Goal: Task Accomplishment & Management: Manage account settings

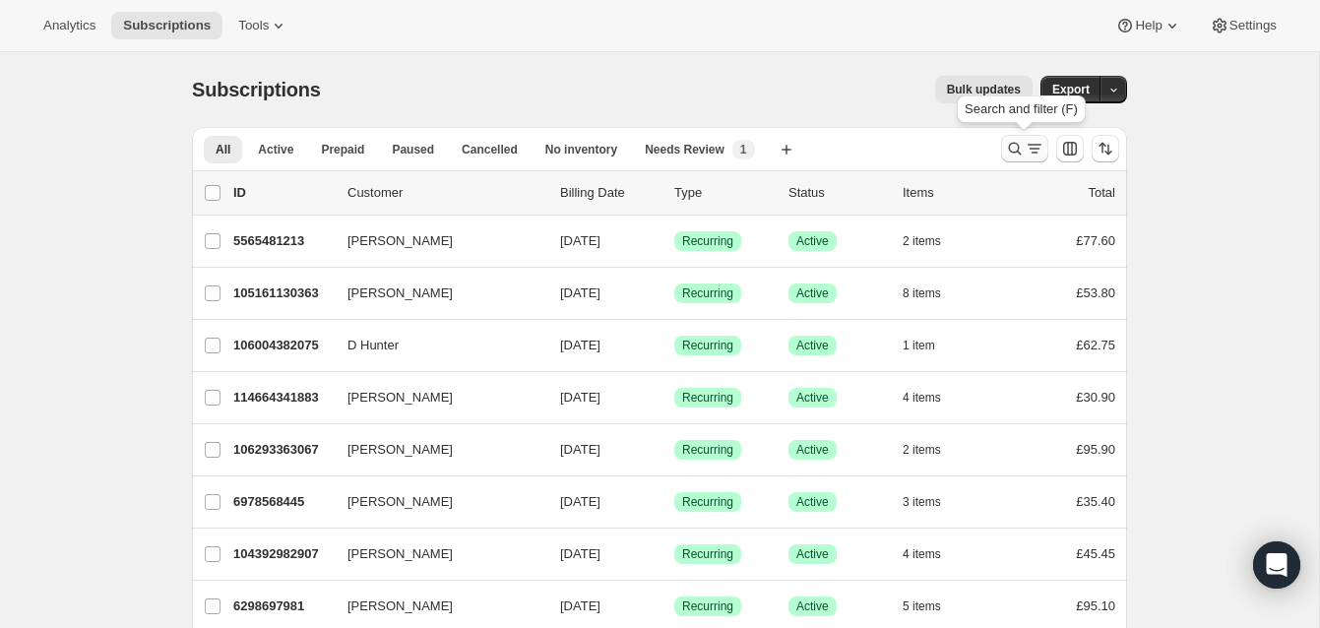
click at [1013, 145] on icon "Search and filter results" at bounding box center [1015, 149] width 20 height 20
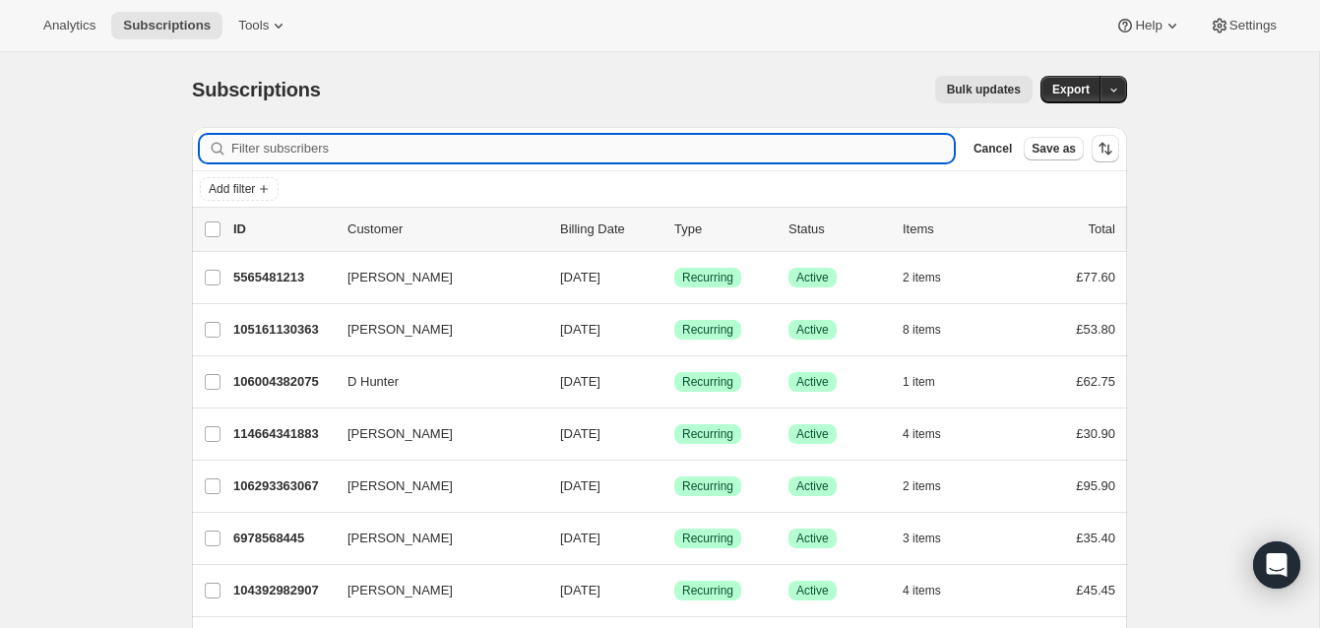
click at [489, 143] on input "Filter subscribers" at bounding box center [592, 149] width 723 height 28
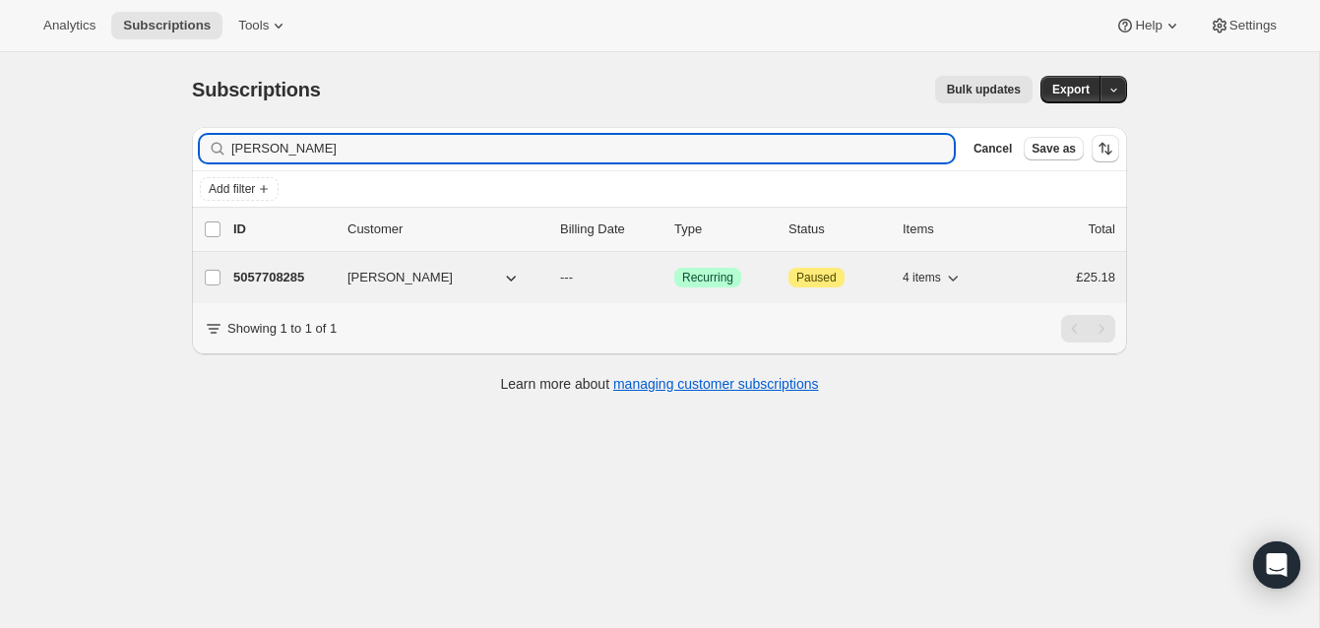
type input "[PERSON_NAME]"
click at [295, 269] on p "5057708285" at bounding box center [282, 278] width 98 height 20
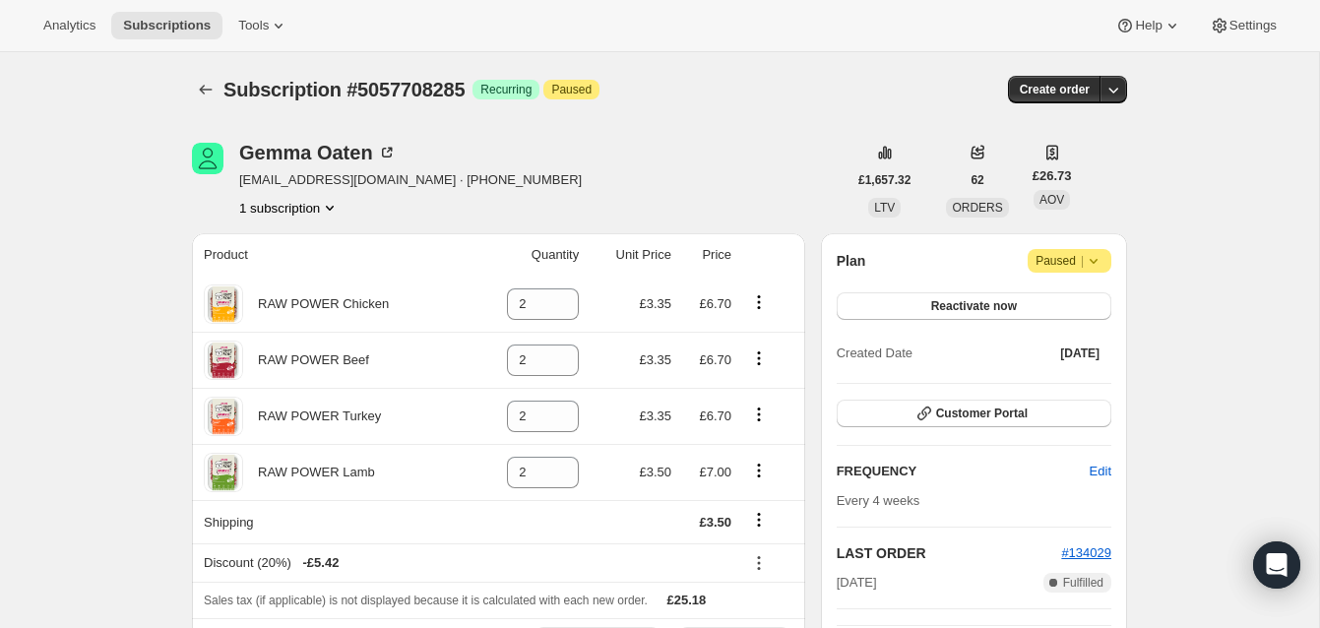
click at [1058, 257] on span "Paused |" at bounding box center [1070, 261] width 68 height 20
click at [985, 265] on div "Plan Attention Paused |" at bounding box center [974, 261] width 275 height 24
click at [989, 302] on span "Reactivate now" at bounding box center [975, 306] width 86 height 16
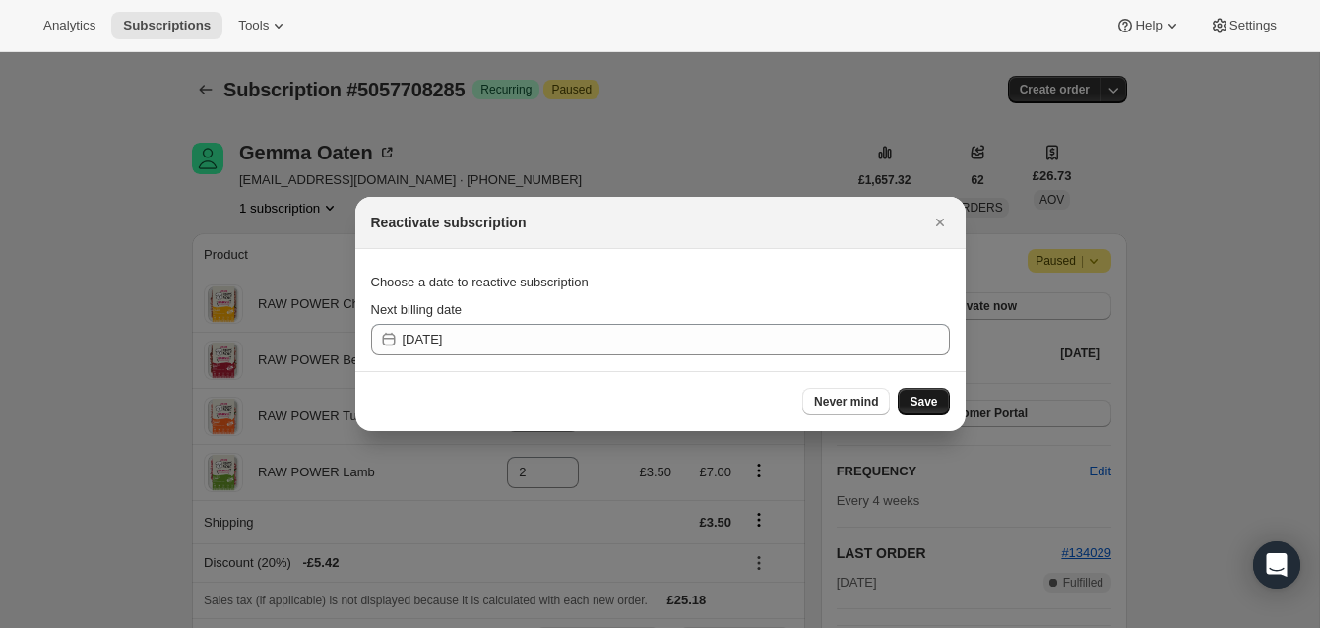
click at [932, 399] on span "Save" at bounding box center [924, 402] width 28 height 16
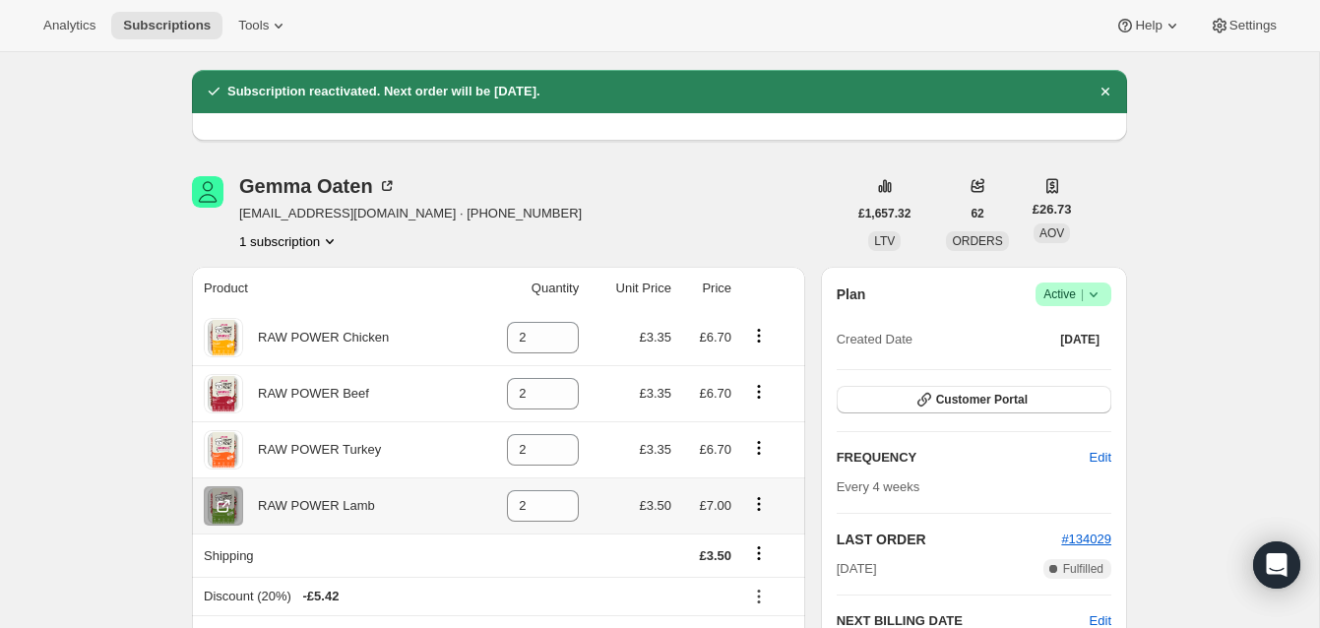
scroll to position [58, 0]
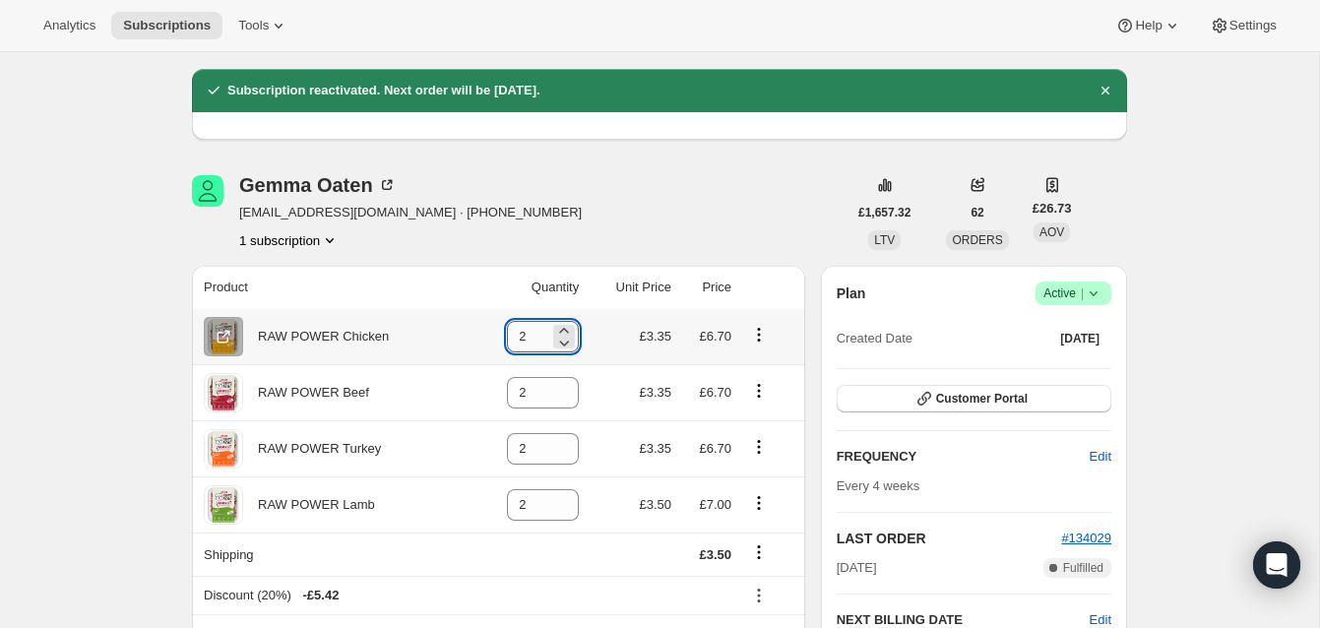
drag, startPoint x: 511, startPoint y: 334, endPoint x: 524, endPoint y: 335, distance: 12.8
click at [524, 335] on input "2" at bounding box center [528, 337] width 42 height 32
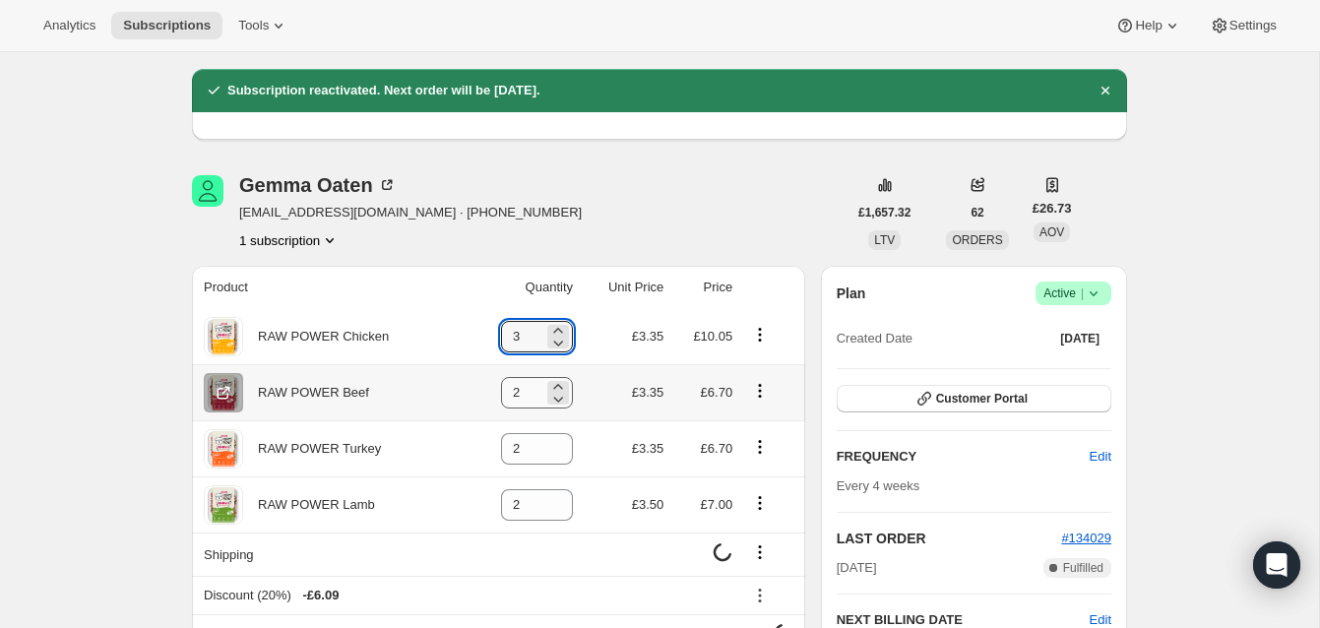
type input "3"
drag, startPoint x: 505, startPoint y: 392, endPoint x: 530, endPoint y: 395, distance: 24.8
click at [528, 393] on input "2" at bounding box center [522, 393] width 42 height 32
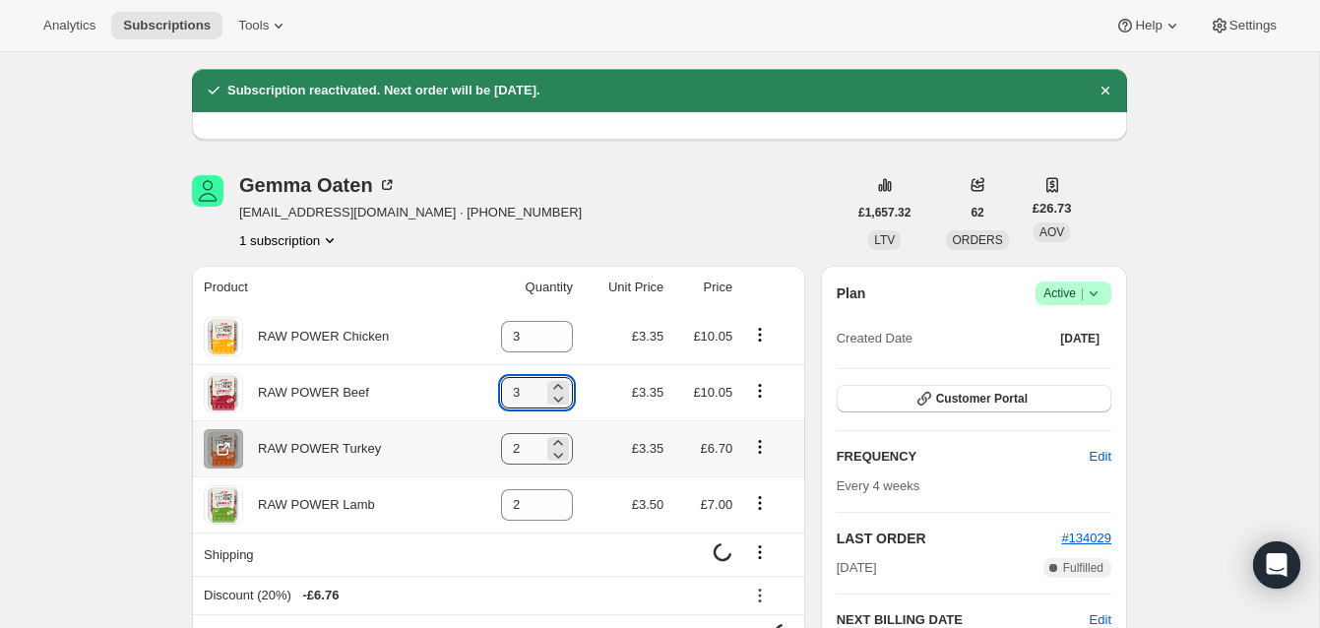
type input "3"
drag, startPoint x: 506, startPoint y: 452, endPoint x: 539, endPoint y: 452, distance: 32.5
click at [539, 452] on div "2" at bounding box center [537, 449] width 72 height 32
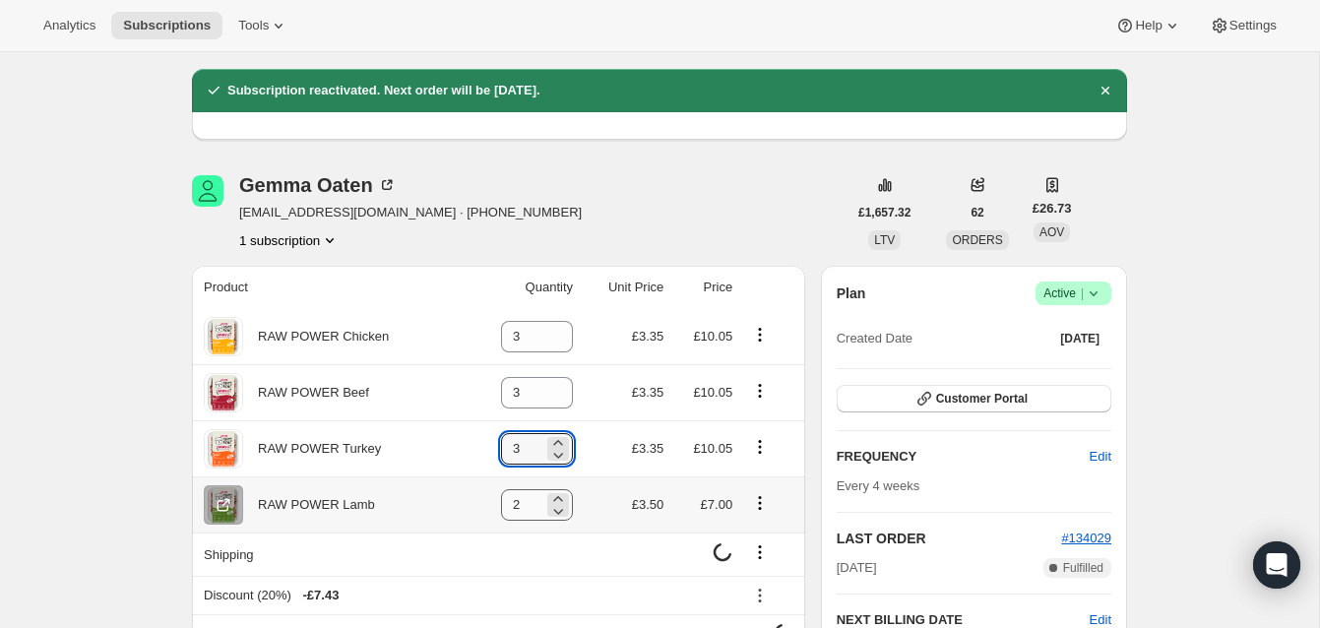
type input "3"
drag, startPoint x: 507, startPoint y: 508, endPoint x: 531, endPoint y: 505, distance: 23.8
click at [530, 505] on input "2" at bounding box center [522, 505] width 42 height 32
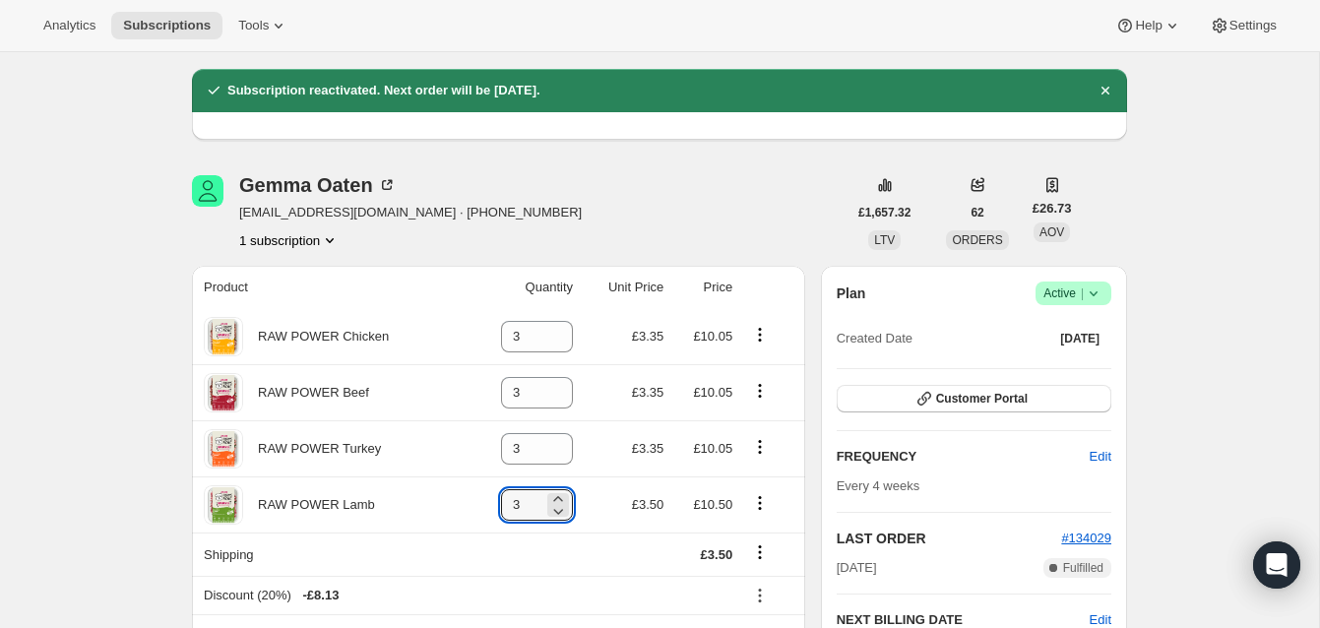
type input "3"
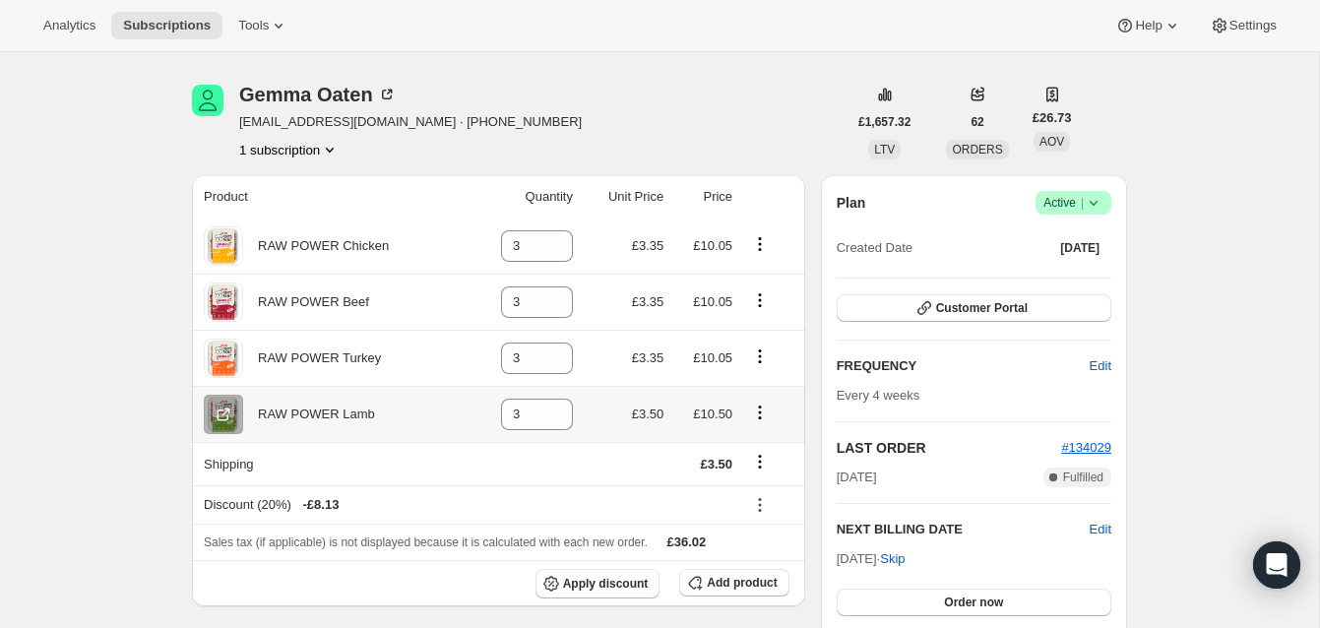
scroll to position [158, 0]
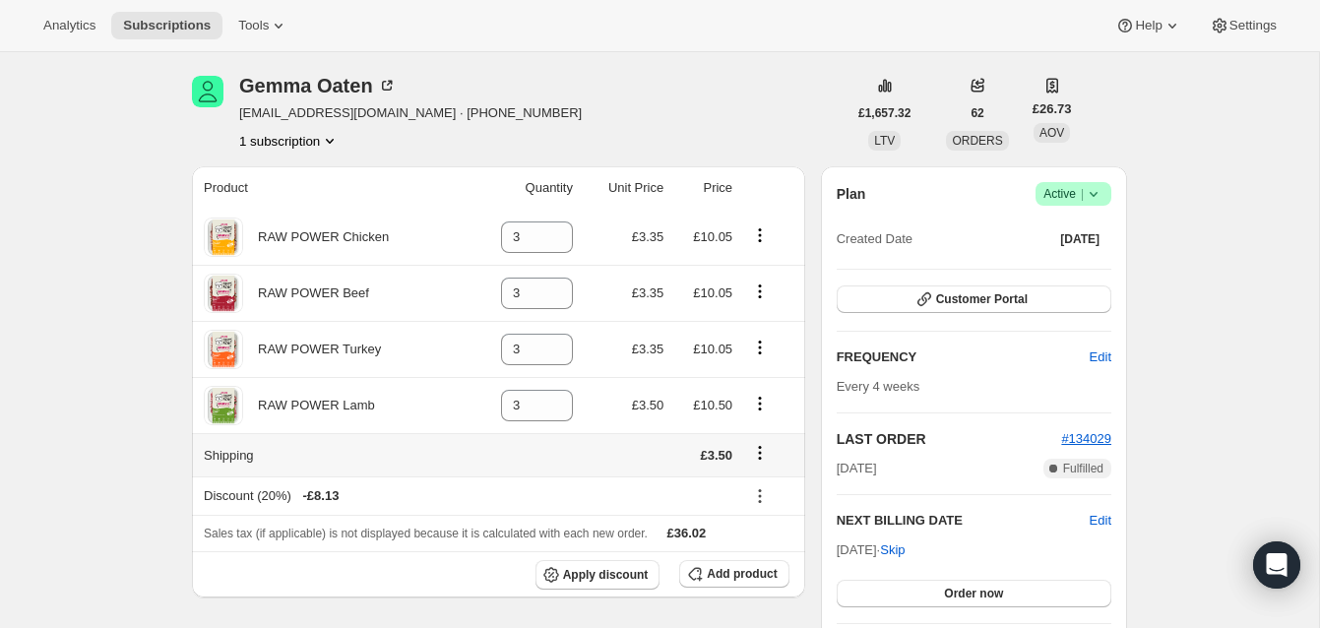
click at [761, 452] on icon "Shipping actions" at bounding box center [760, 453] width 3 height 3
click at [754, 489] on span "Edit shipping rate" at bounding box center [757, 490] width 98 height 15
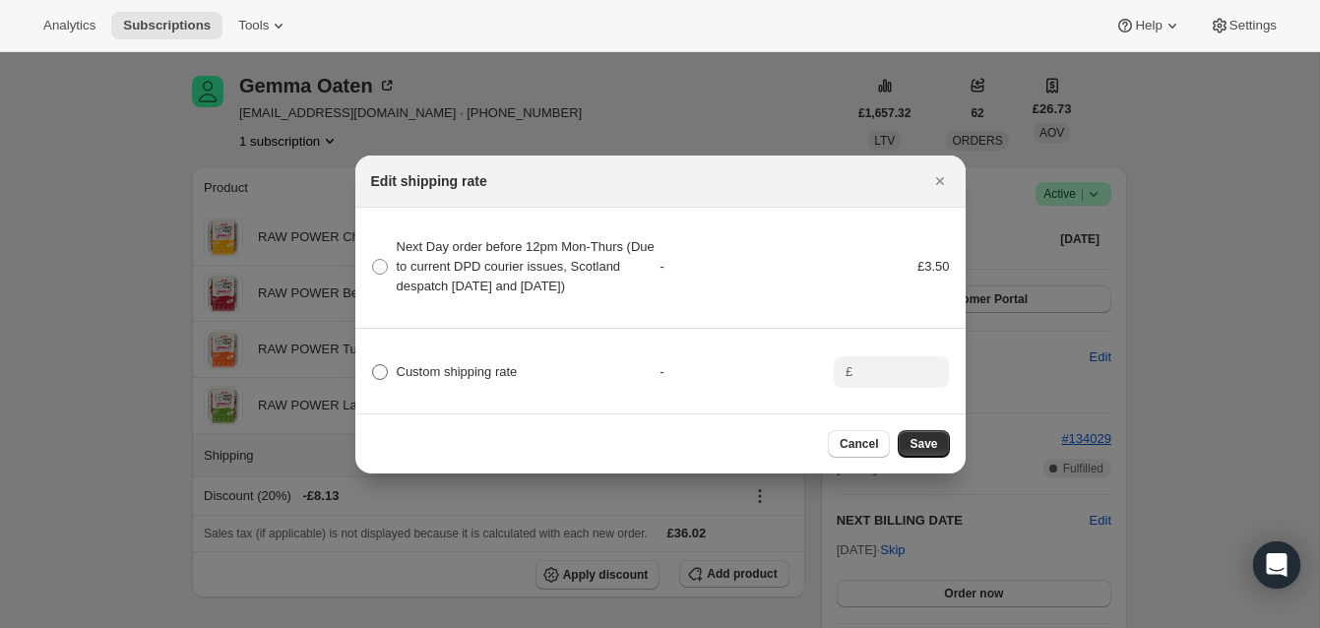
click at [383, 380] on span ":rgn:" at bounding box center [380, 372] width 16 height 16
click at [373, 365] on input "Custom shipping rate" at bounding box center [372, 364] width 1 height 1
radio input "true"
click at [869, 385] on input ":rgn:" at bounding box center [889, 372] width 61 height 32
type input "0.00"
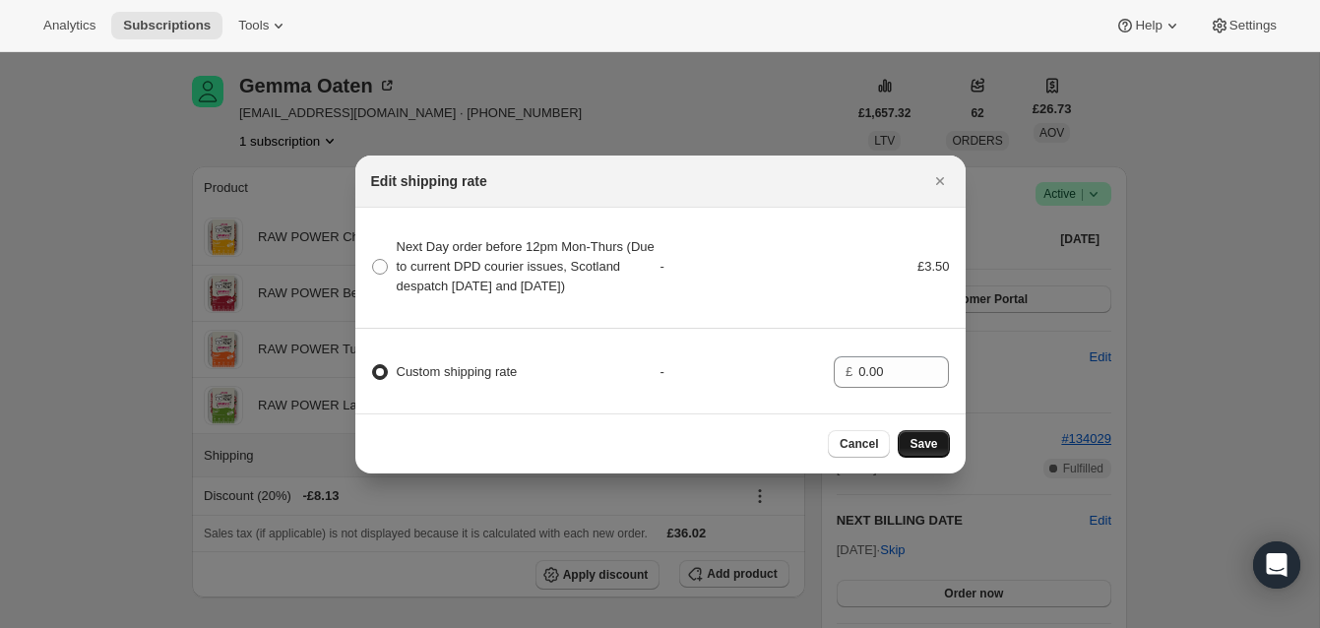
click at [930, 445] on span "Save" at bounding box center [924, 444] width 28 height 16
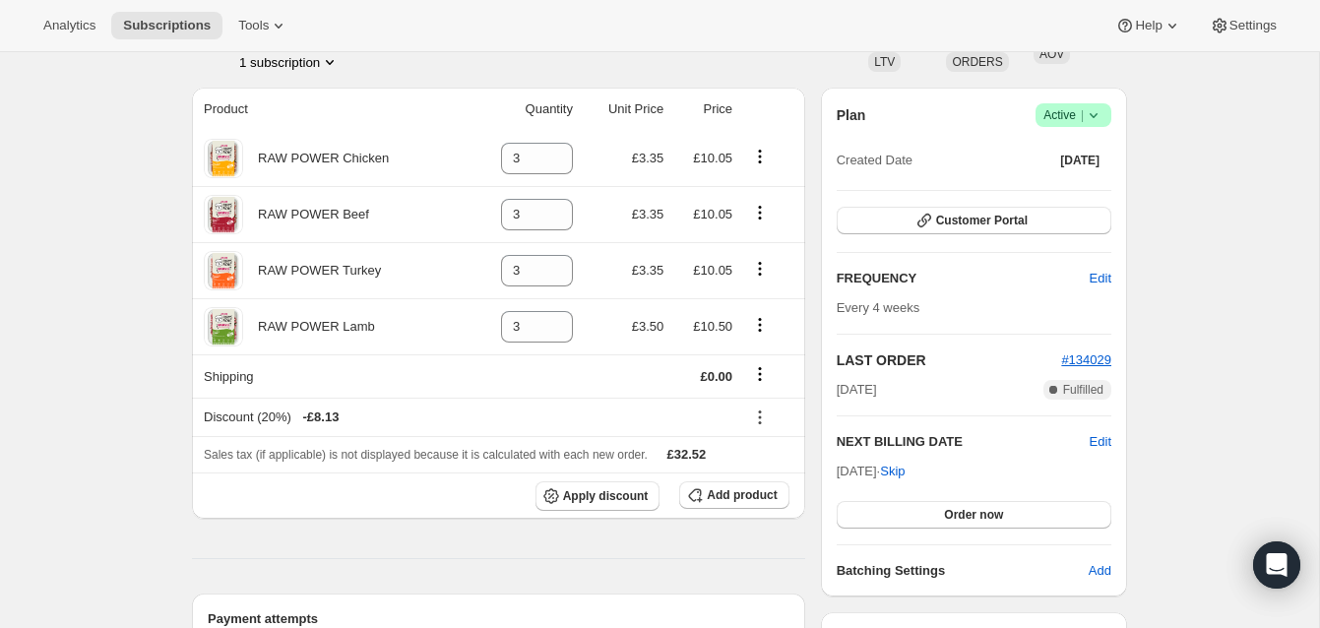
scroll to position [321, 0]
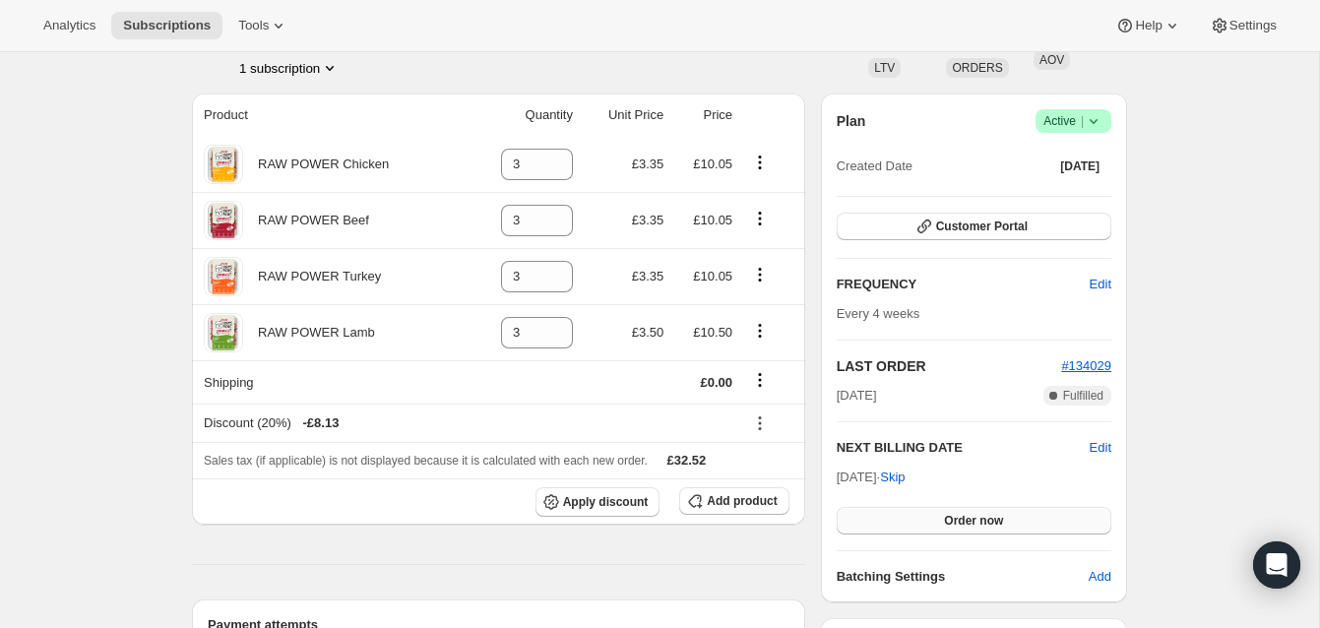
click at [982, 514] on span "Order now" at bounding box center [973, 521] width 59 height 16
click at [982, 514] on span "Click to confirm" at bounding box center [975, 521] width 90 height 16
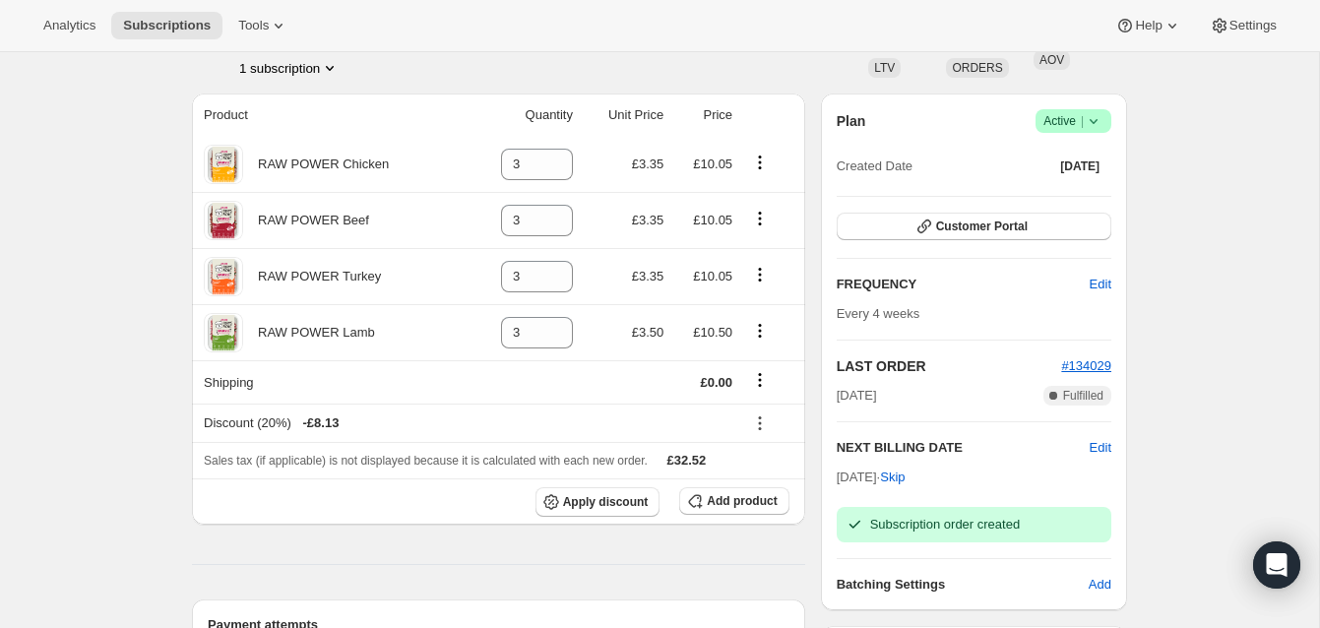
click at [915, 519] on span "Subscription order created" at bounding box center [945, 524] width 150 height 15
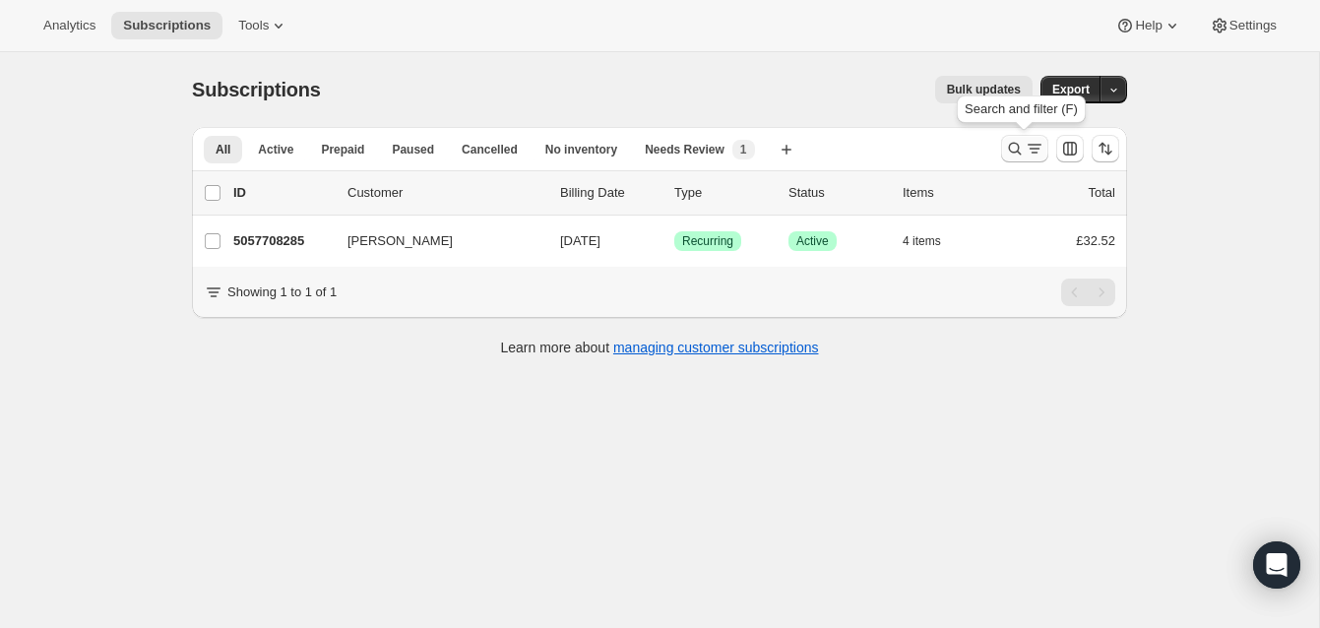
click at [1013, 143] on icon "Search and filter results" at bounding box center [1015, 149] width 13 height 13
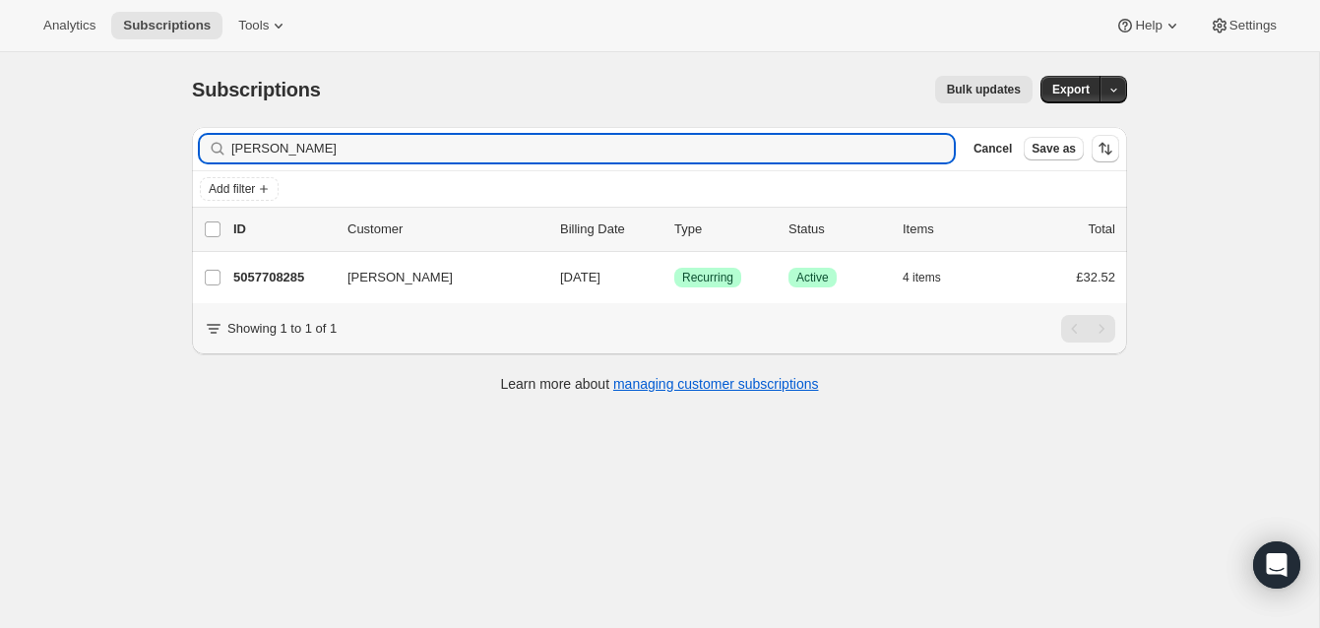
drag, startPoint x: 284, startPoint y: 146, endPoint x: 222, endPoint y: 144, distance: 62.1
click at [222, 144] on div "[PERSON_NAME] Clear" at bounding box center [577, 149] width 754 height 28
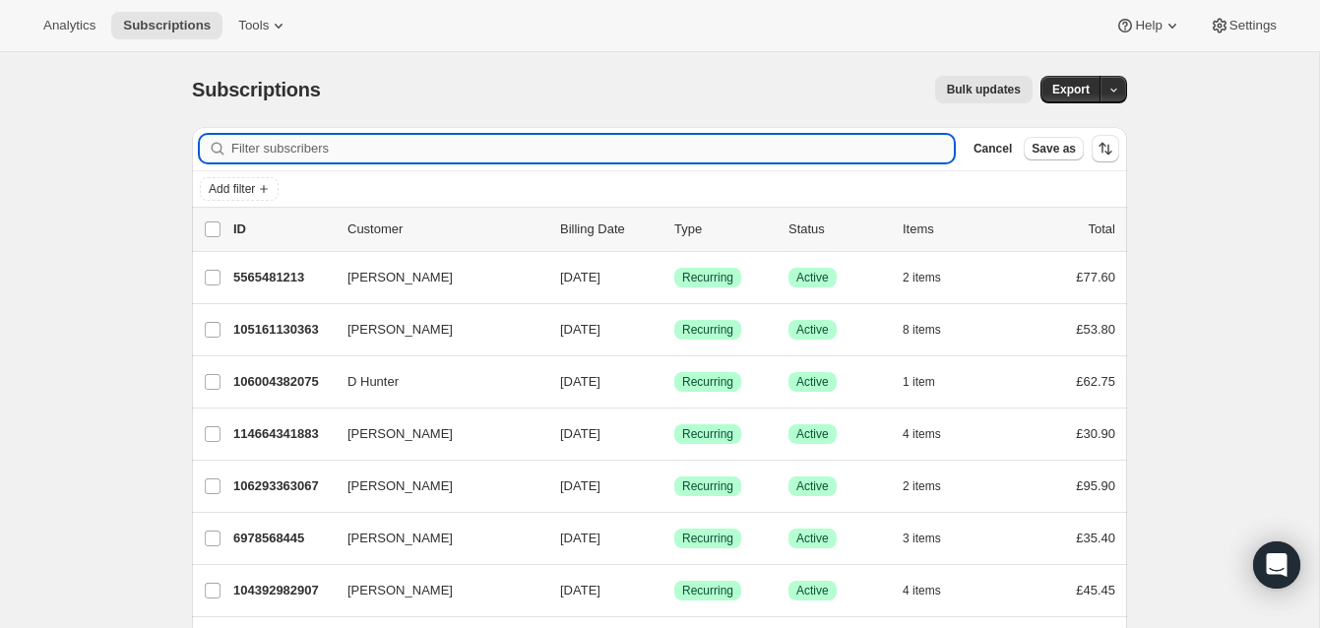
click at [322, 146] on input "Filter subscribers" at bounding box center [592, 149] width 723 height 28
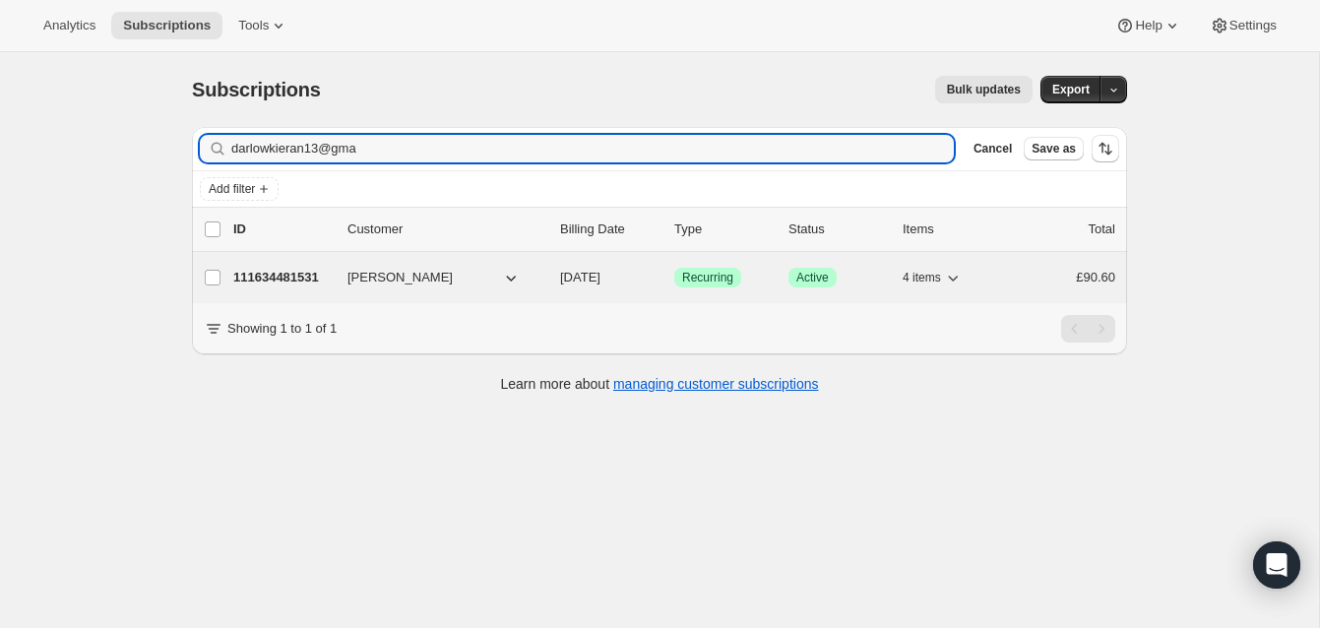
type input "darlowkieran13@gma"
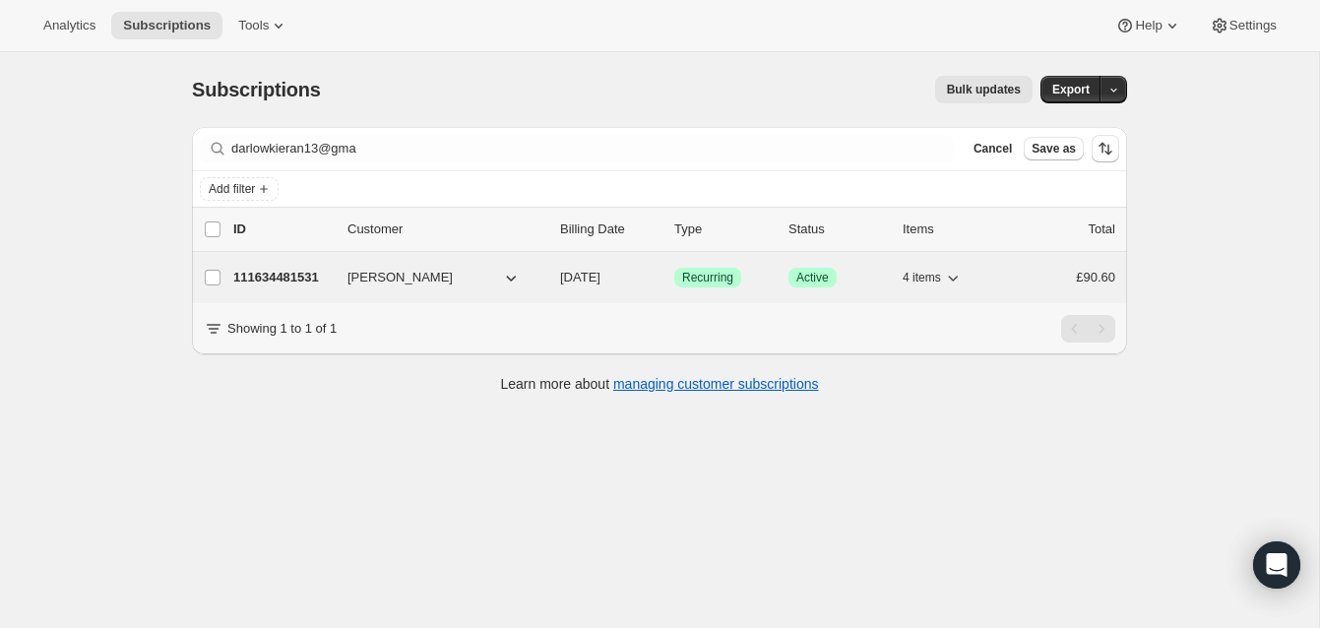
click at [301, 273] on p "111634481531" at bounding box center [282, 278] width 98 height 20
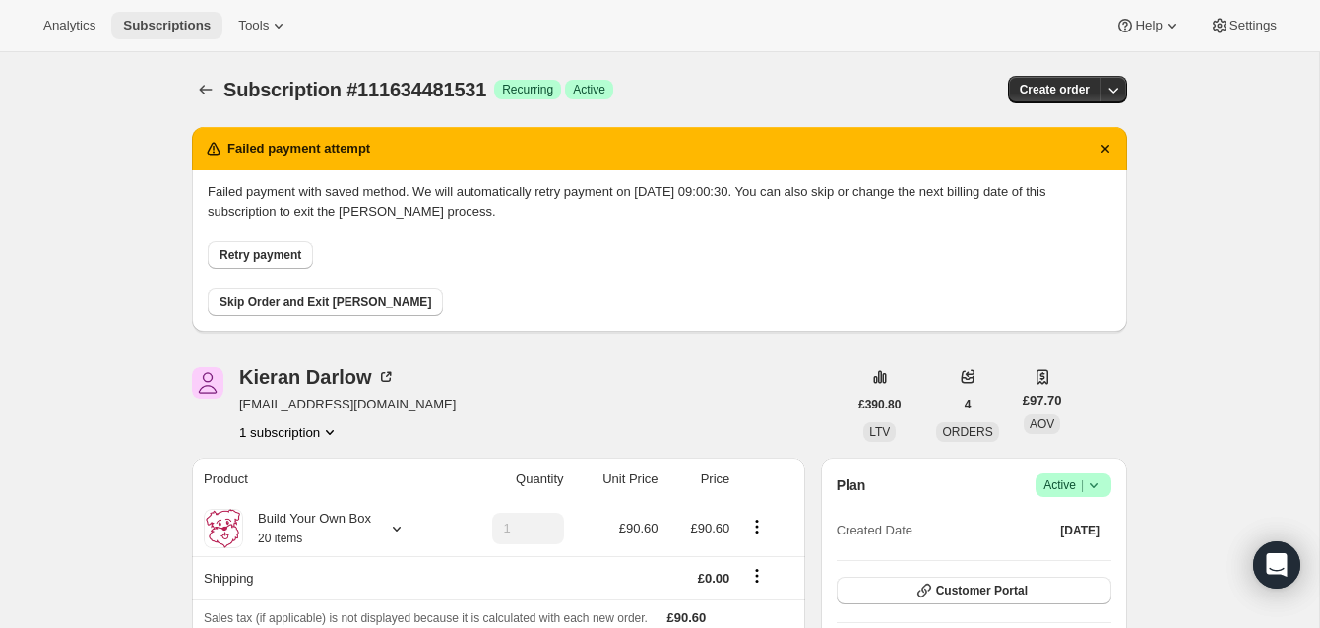
click at [173, 21] on span "Subscriptions" at bounding box center [167, 26] width 88 height 16
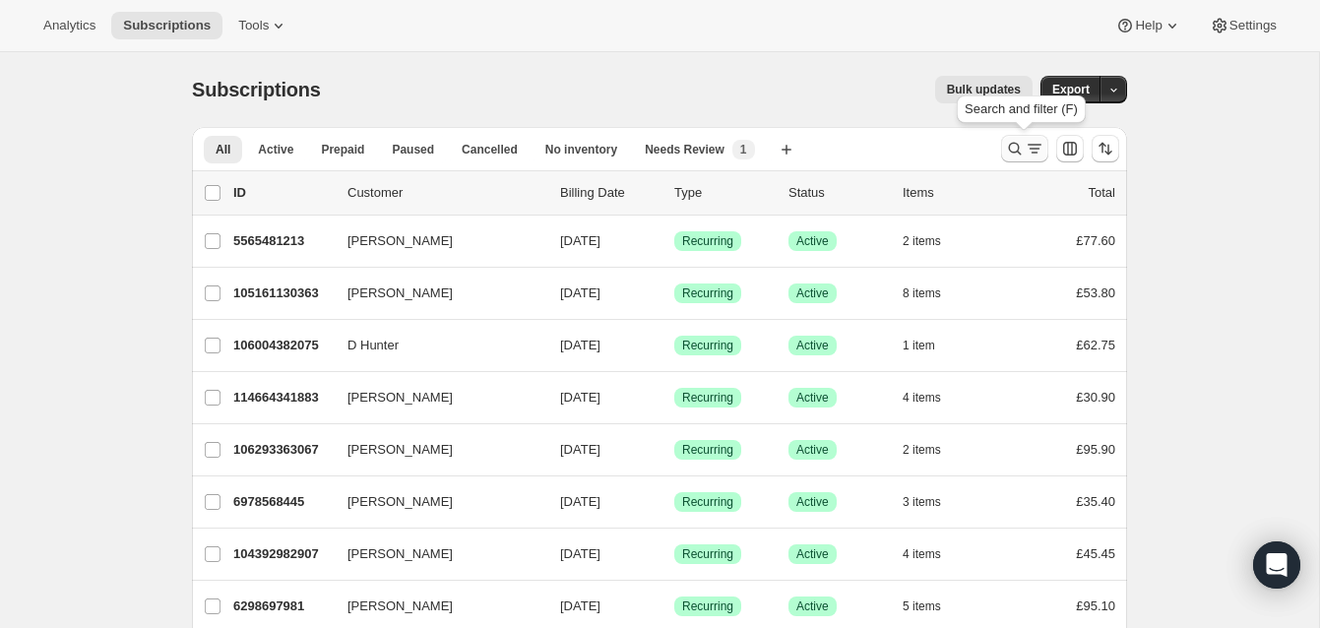
click at [1012, 145] on icon "Search and filter results" at bounding box center [1015, 149] width 20 height 20
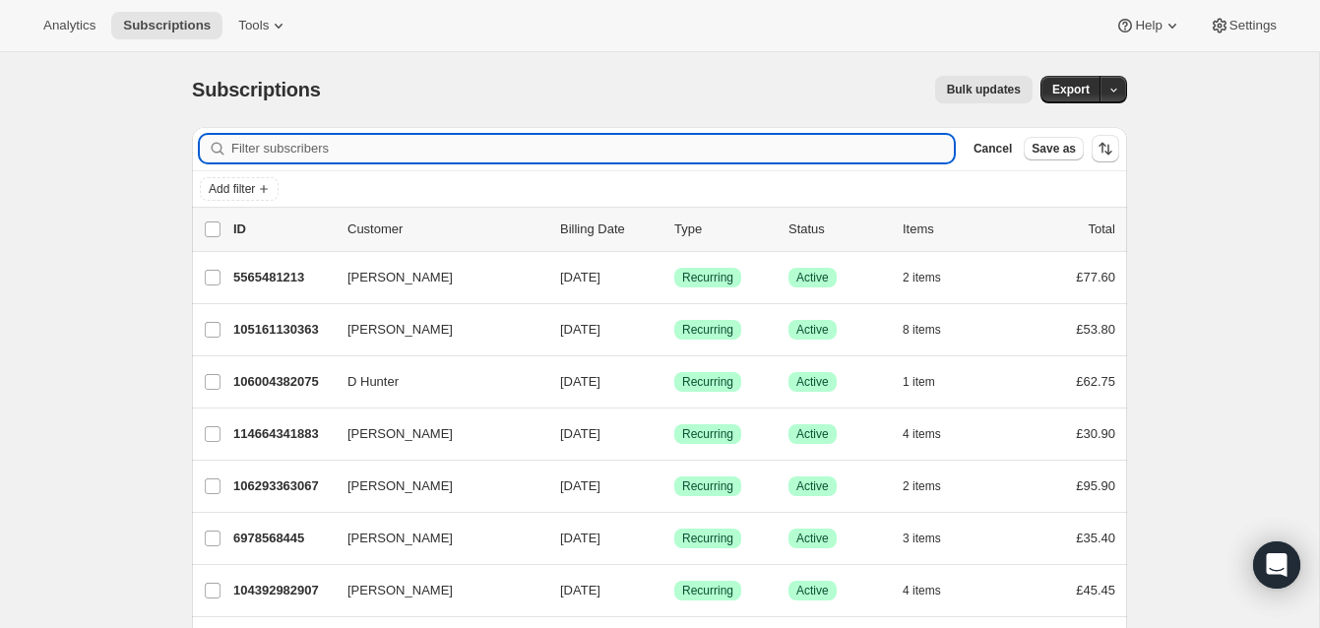
click at [656, 150] on input "Filter subscribers" at bounding box center [592, 149] width 723 height 28
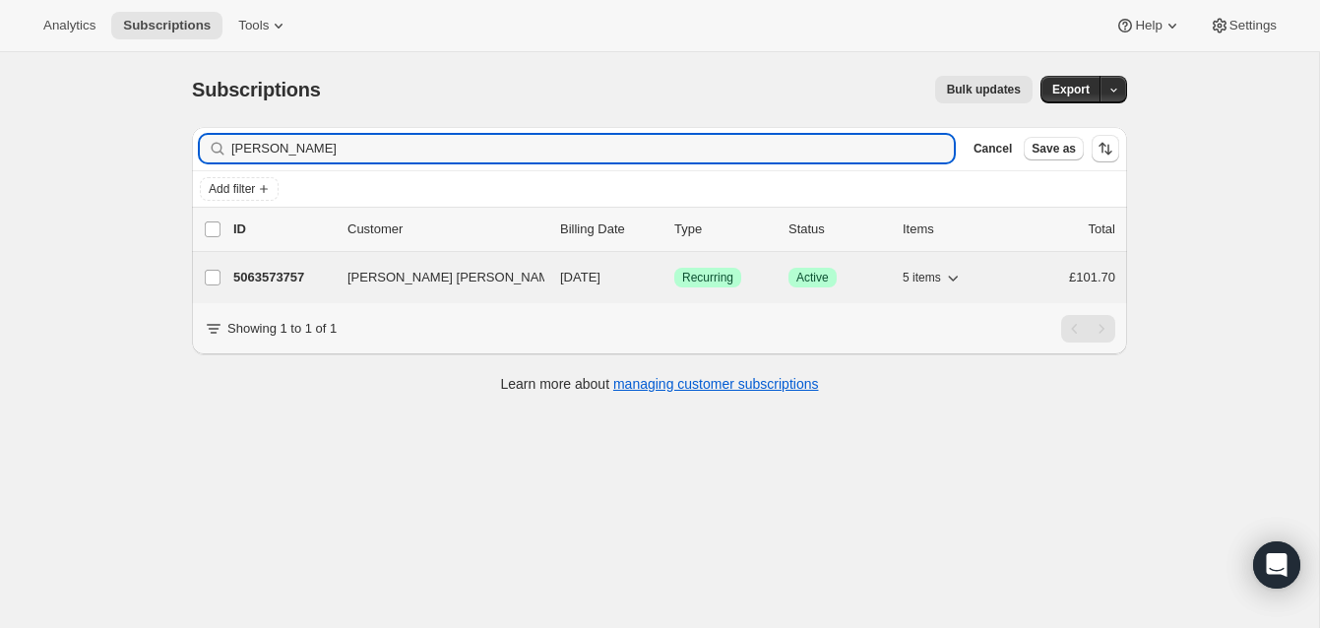
type input "[PERSON_NAME]"
click at [320, 273] on p "5063573757" at bounding box center [282, 278] width 98 height 20
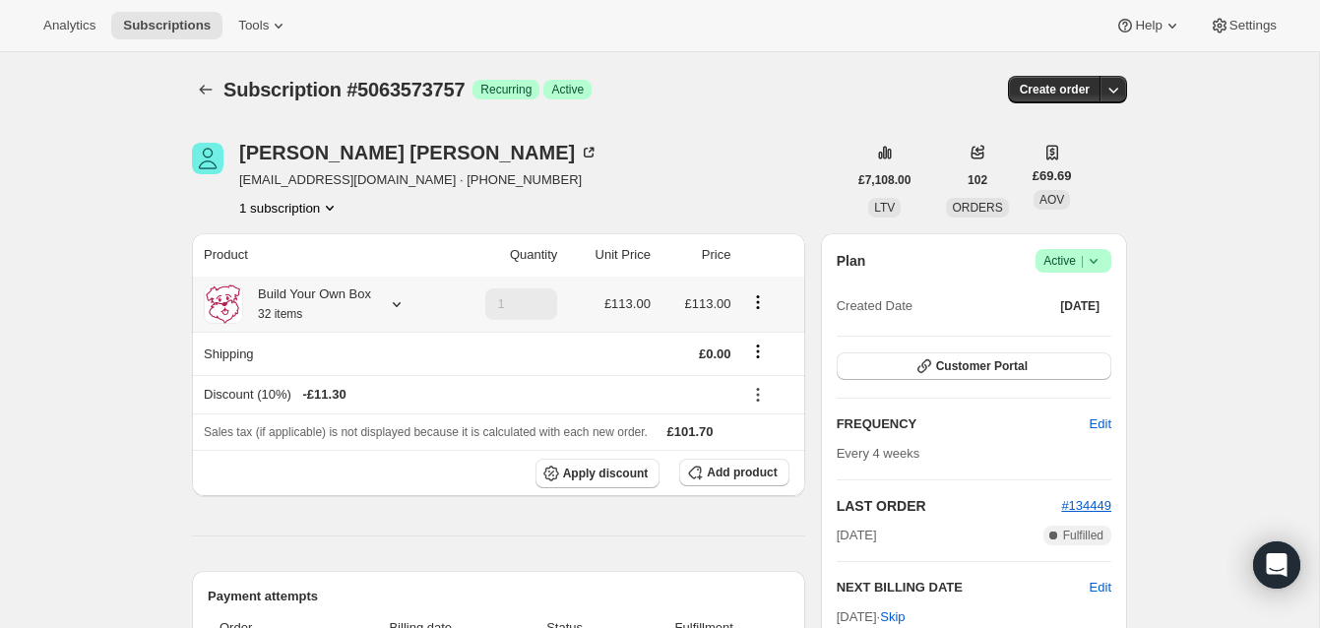
click at [400, 301] on icon at bounding box center [397, 304] width 20 height 20
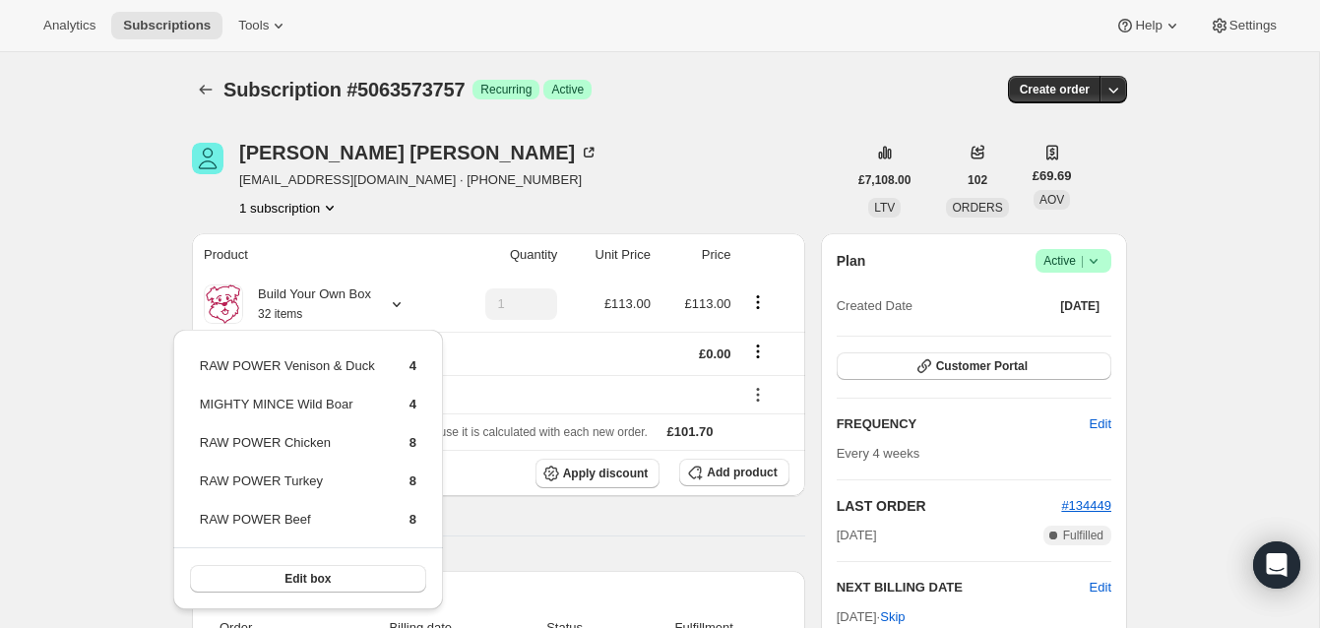
drag, startPoint x: 703, startPoint y: 165, endPoint x: 726, endPoint y: 177, distance: 25.5
click at [703, 165] on div "[PERSON_NAME] [PERSON_NAME] [EMAIL_ADDRESS][DOMAIN_NAME] · [PHONE_NUMBER] 1 sub…" at bounding box center [519, 180] width 655 height 75
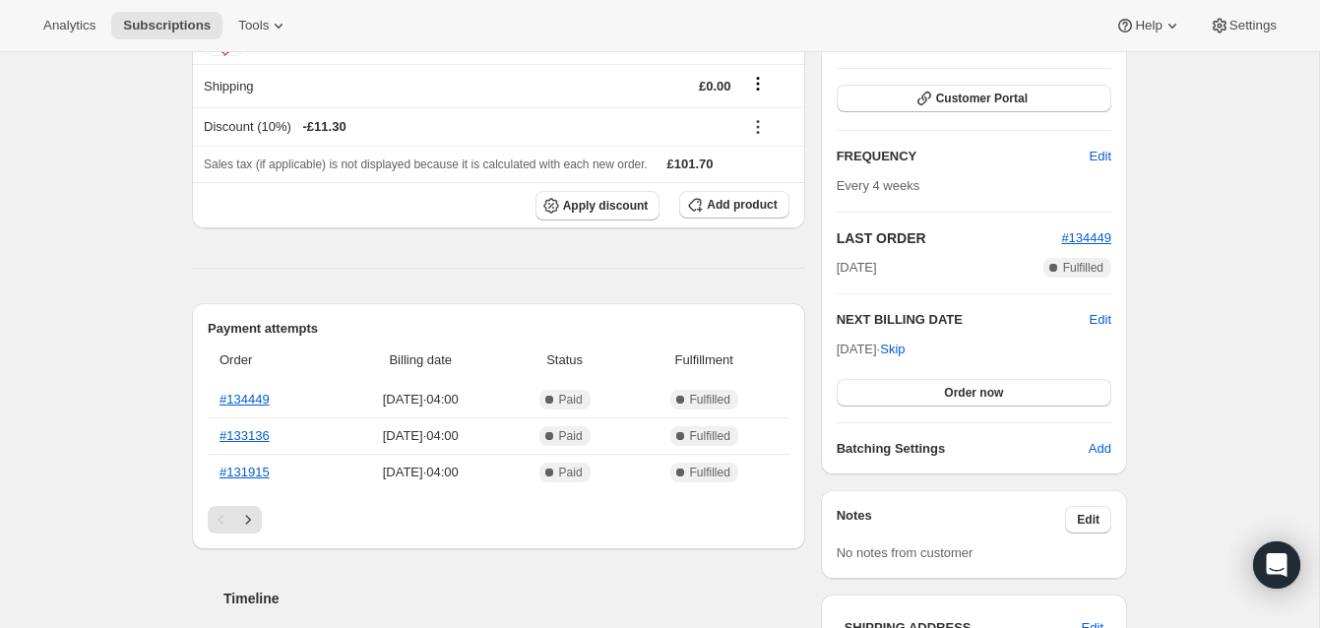
scroll to position [281, 0]
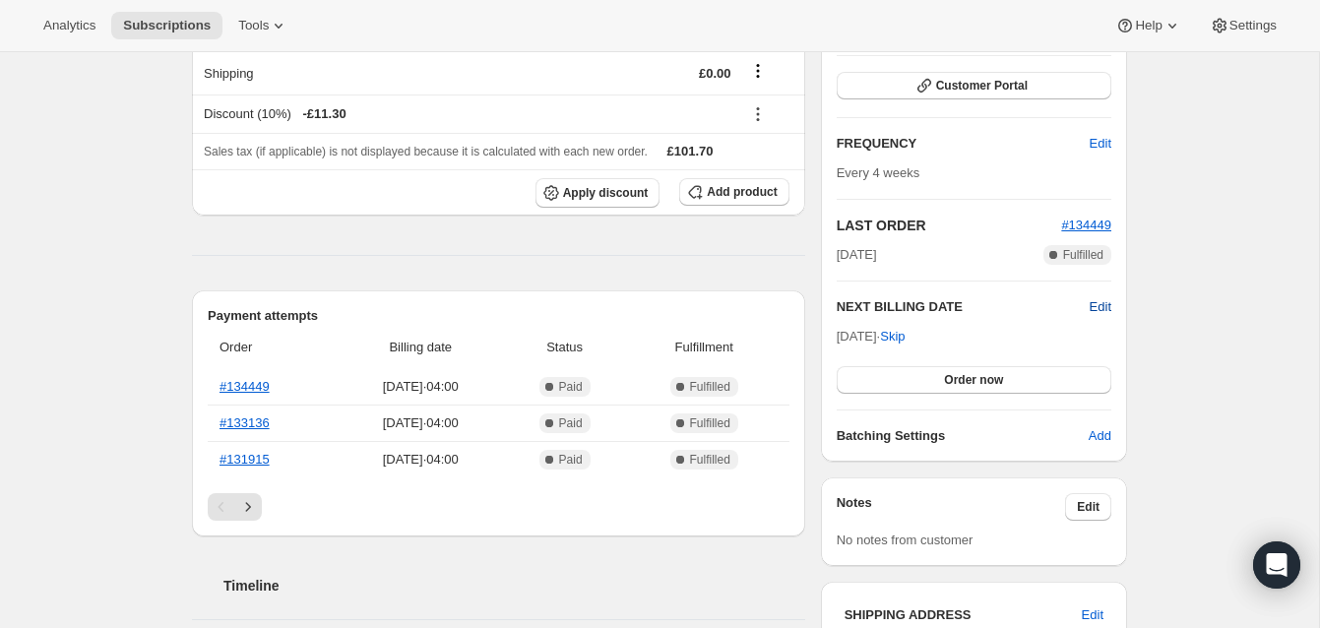
click at [1098, 301] on span "Edit" at bounding box center [1101, 307] width 22 height 20
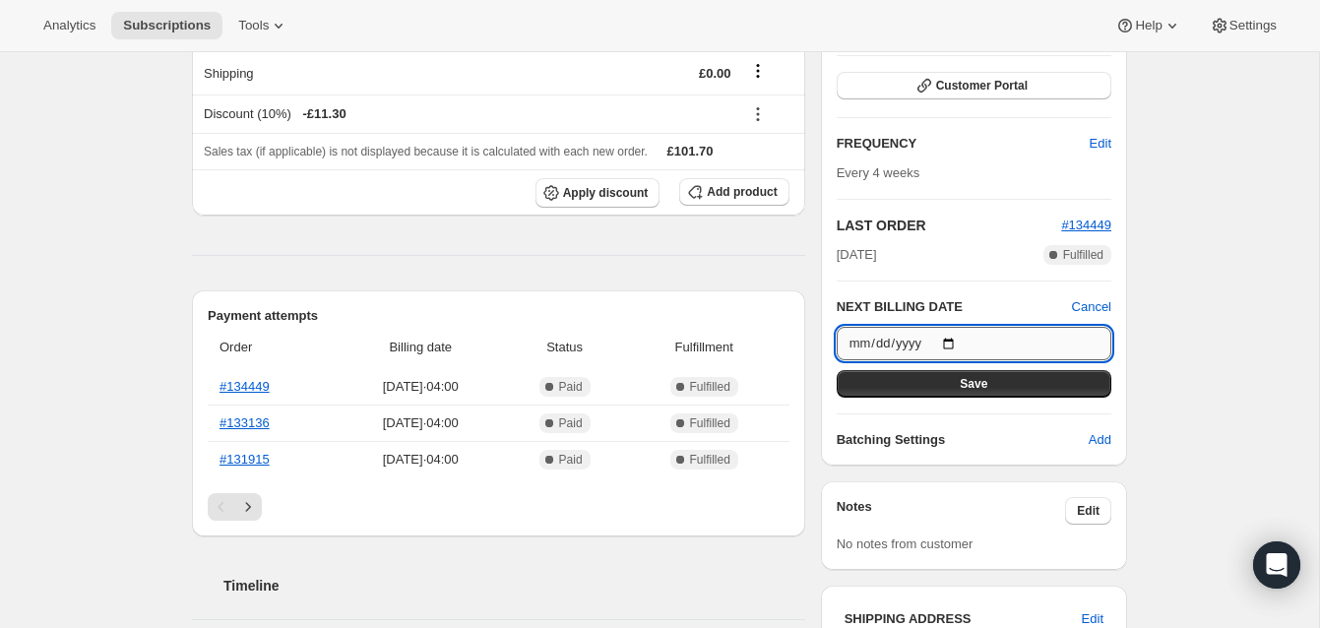
click at [956, 341] on input "[DATE]" at bounding box center [974, 343] width 275 height 33
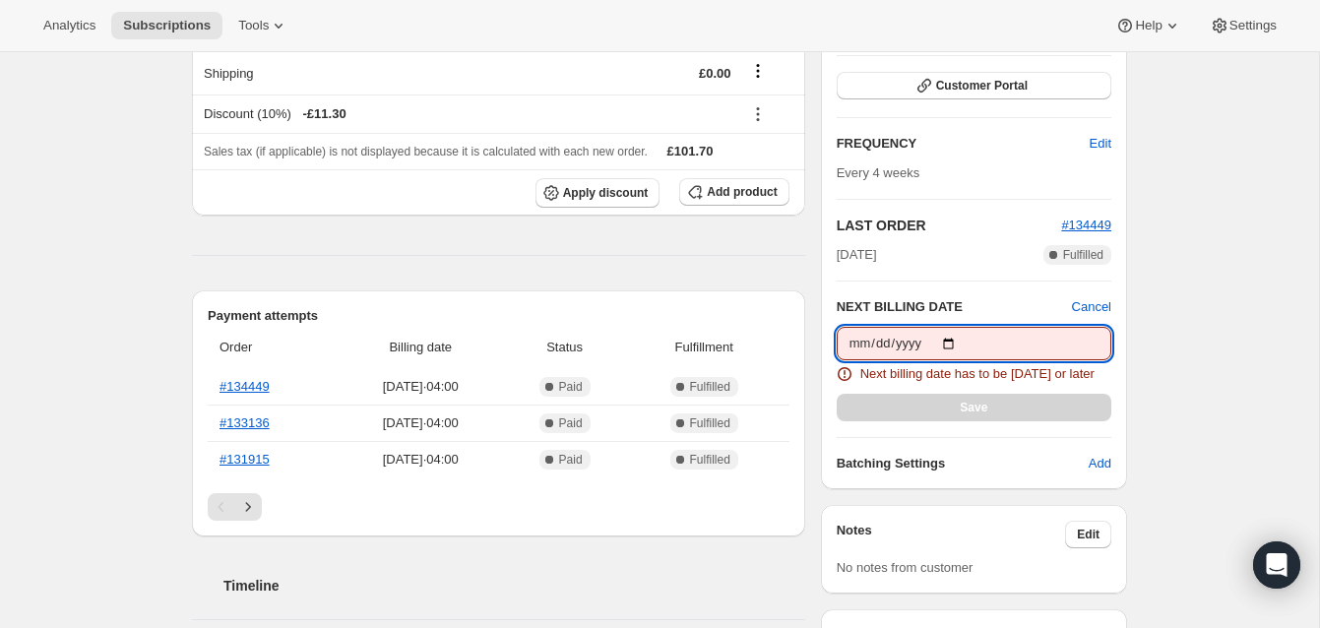
type input "[DATE]"
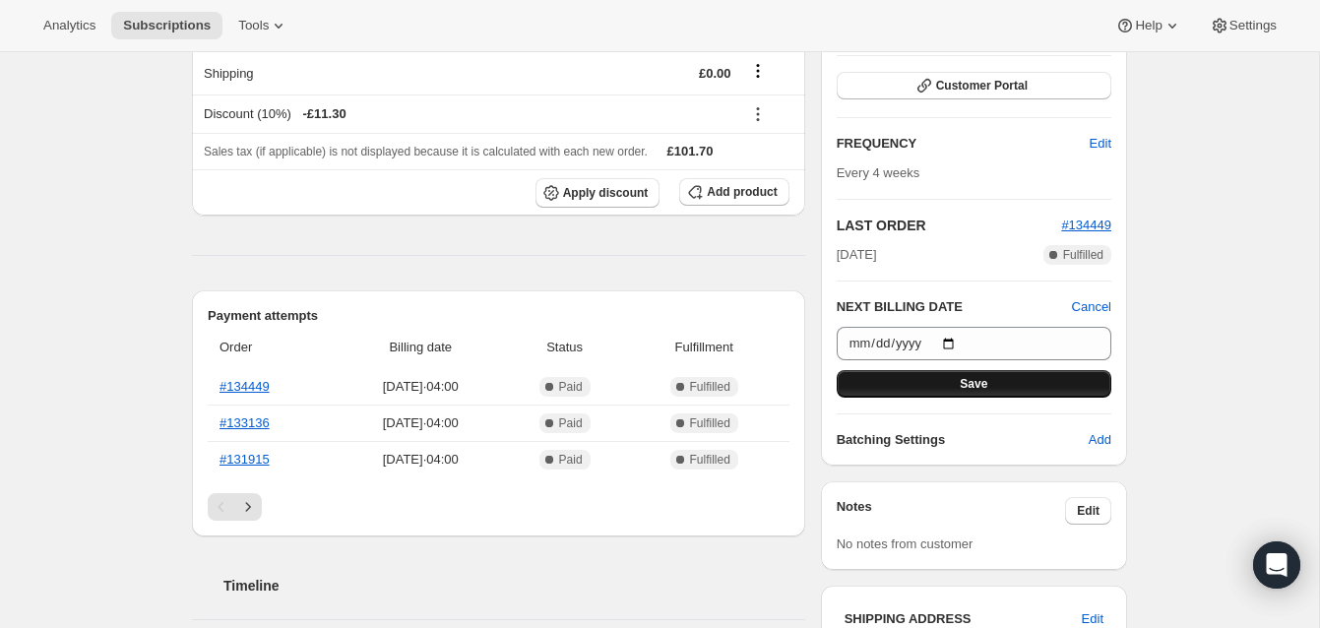
click at [993, 375] on button "Save" at bounding box center [974, 384] width 275 height 28
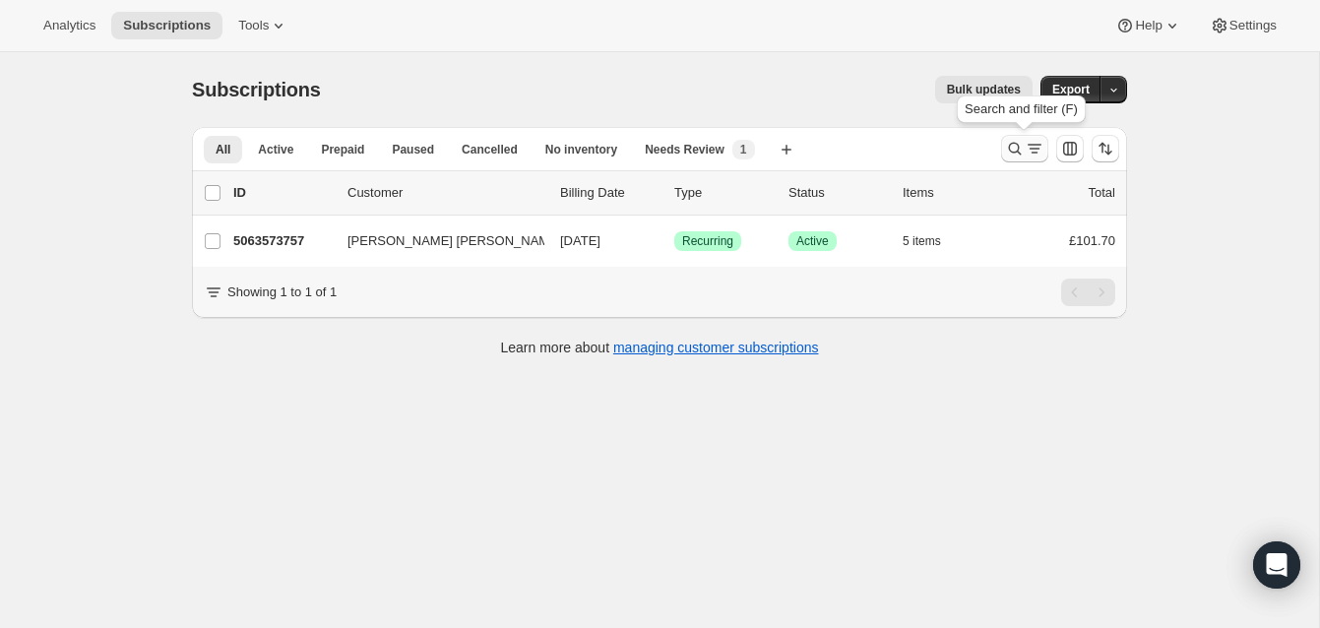
click at [1013, 140] on icon "Search and filter results" at bounding box center [1015, 149] width 20 height 20
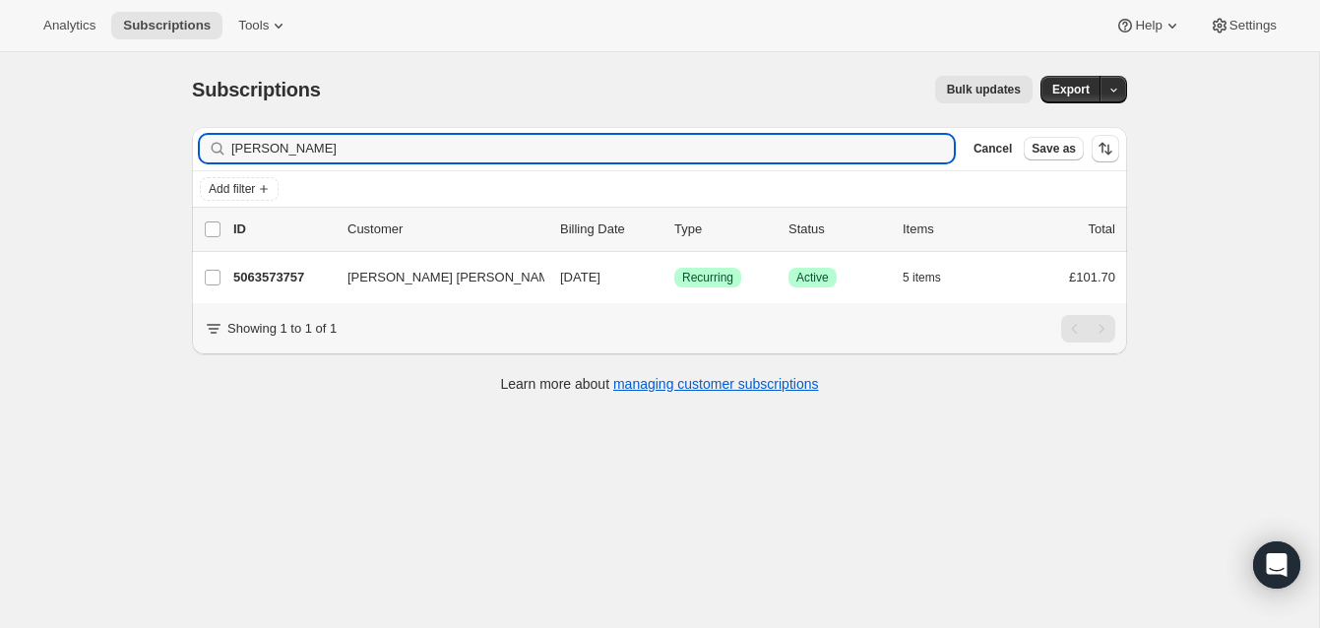
drag, startPoint x: 312, startPoint y: 147, endPoint x: 218, endPoint y: 141, distance: 94.7
click at [218, 141] on div "[PERSON_NAME] Clear" at bounding box center [577, 149] width 754 height 28
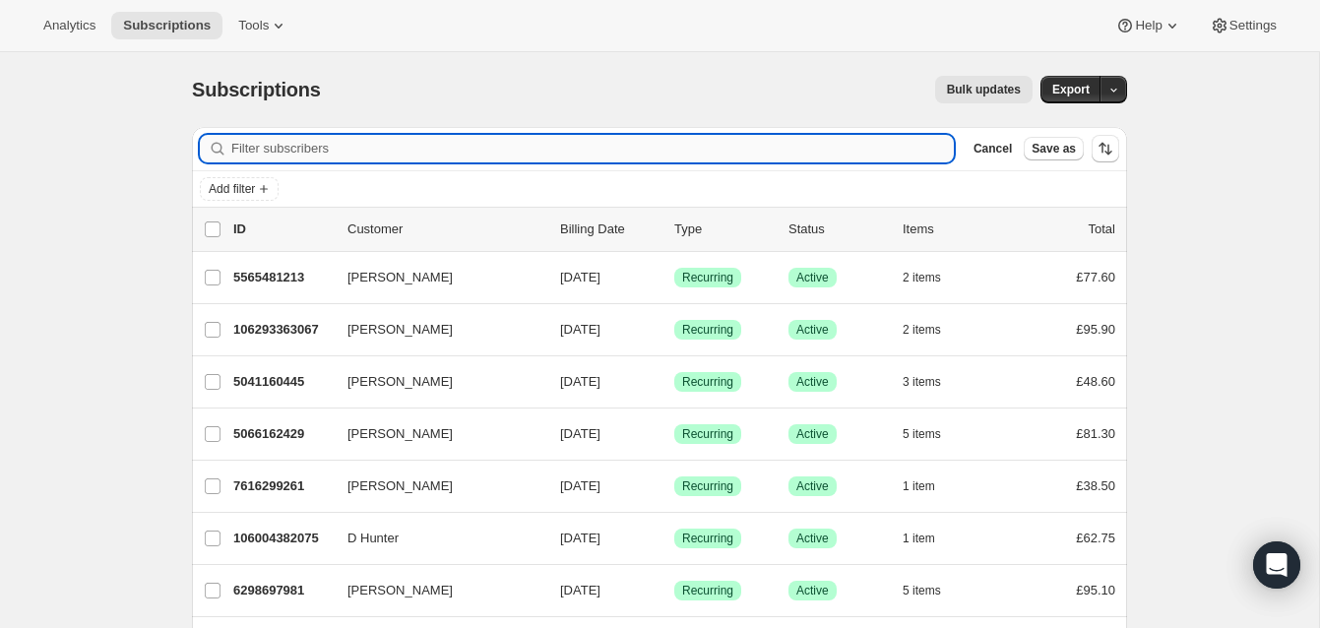
click at [259, 145] on input "Filter subscribers" at bounding box center [592, 149] width 723 height 28
paste input "[EMAIL_ADDRESS]"
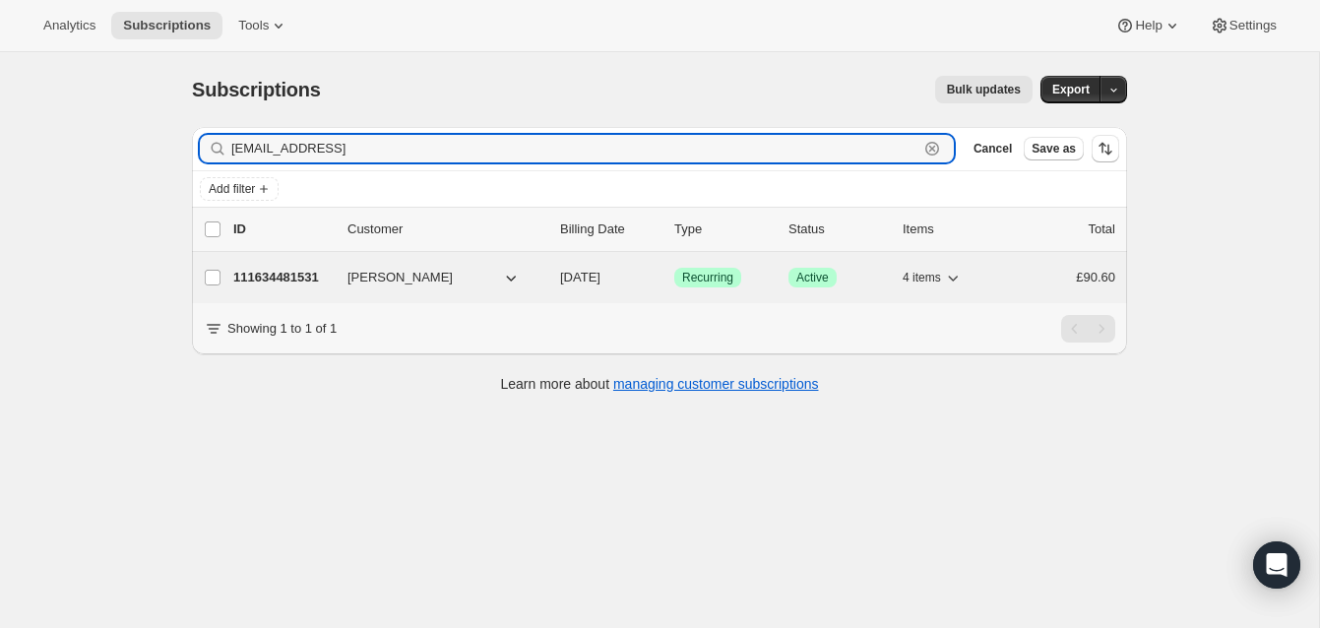
type input "[EMAIL_ADDRESS]"
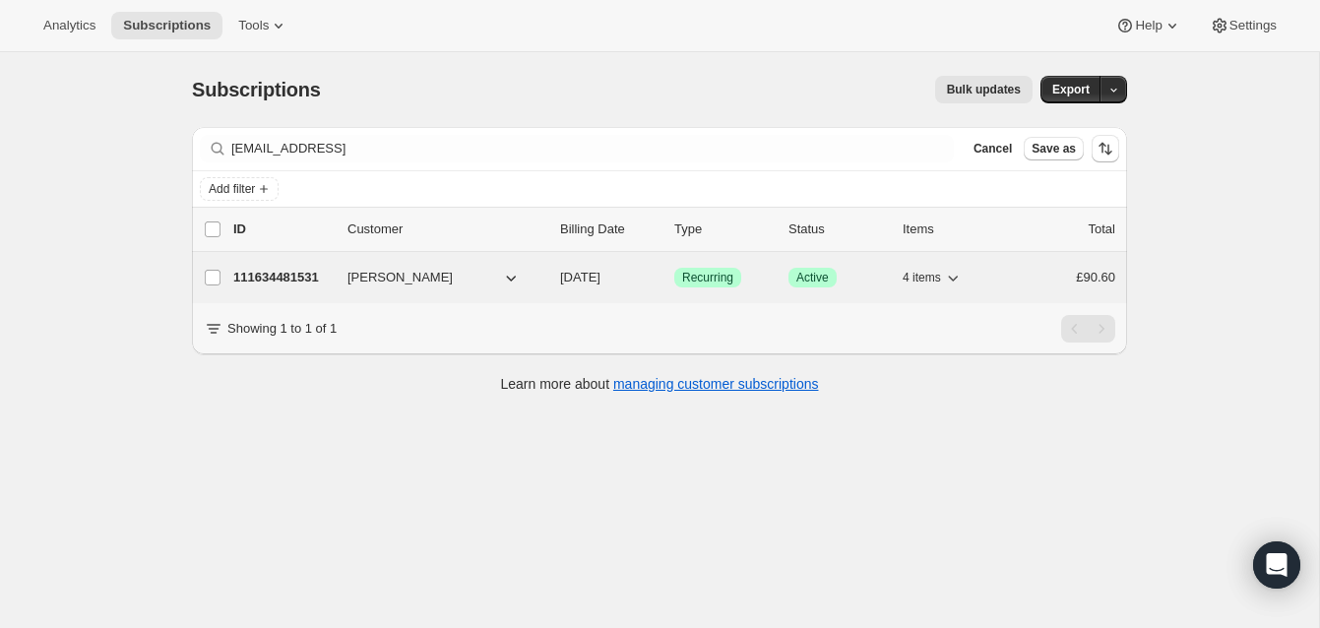
click at [295, 270] on p "111634481531" at bounding box center [282, 278] width 98 height 20
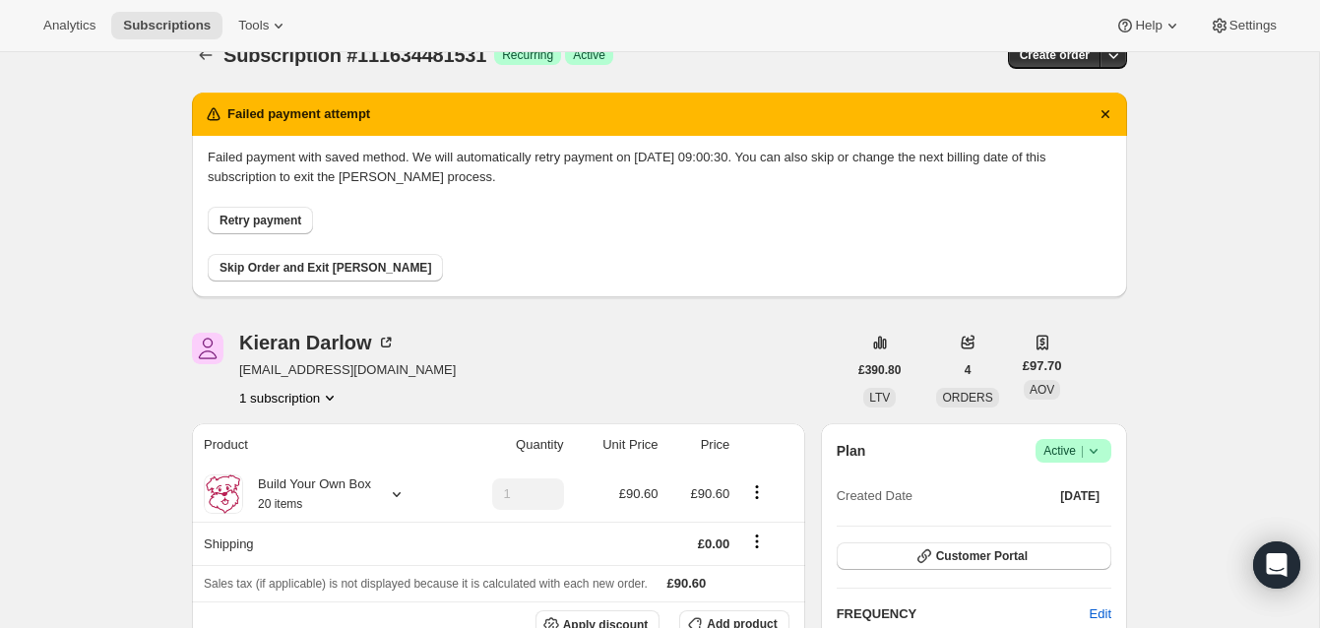
scroll to position [4, 0]
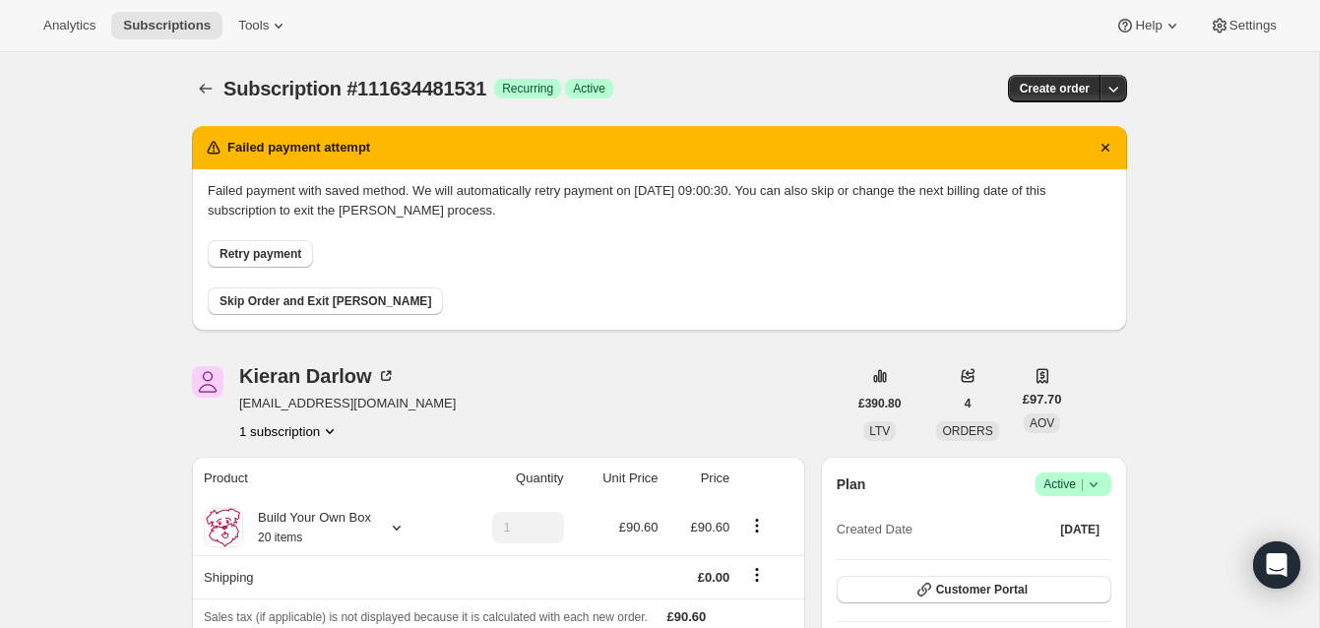
click at [279, 245] on button "Retry payment" at bounding box center [260, 254] width 105 height 28
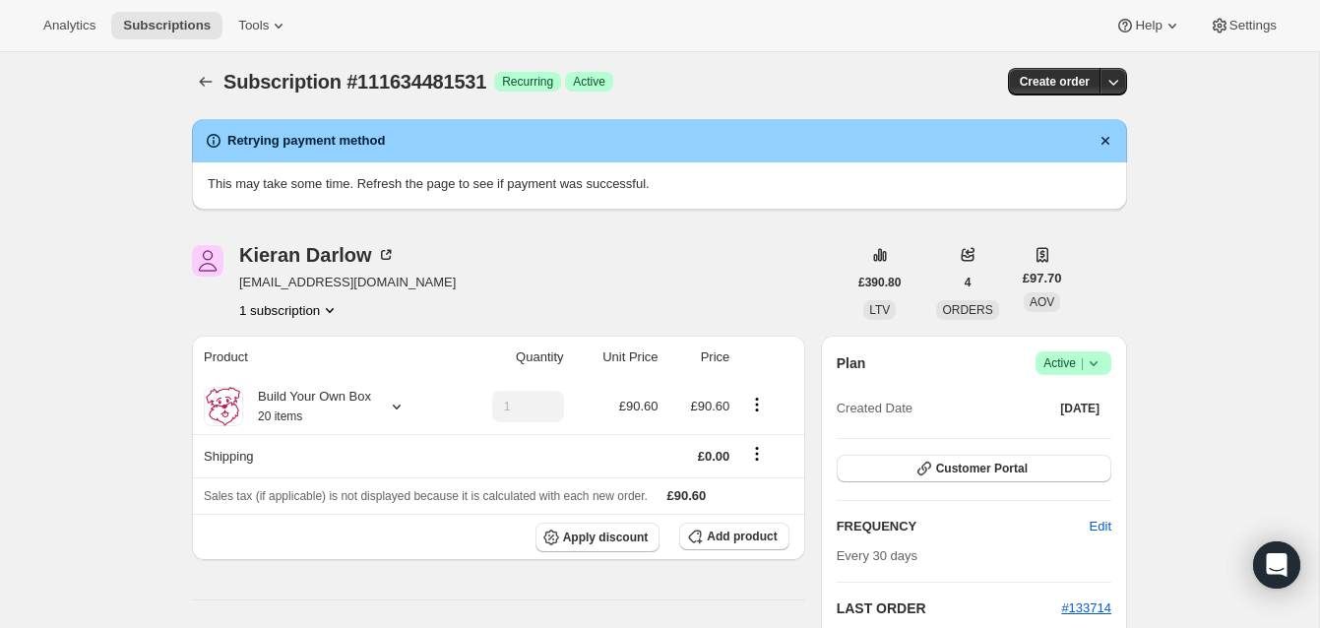
scroll to position [5, 0]
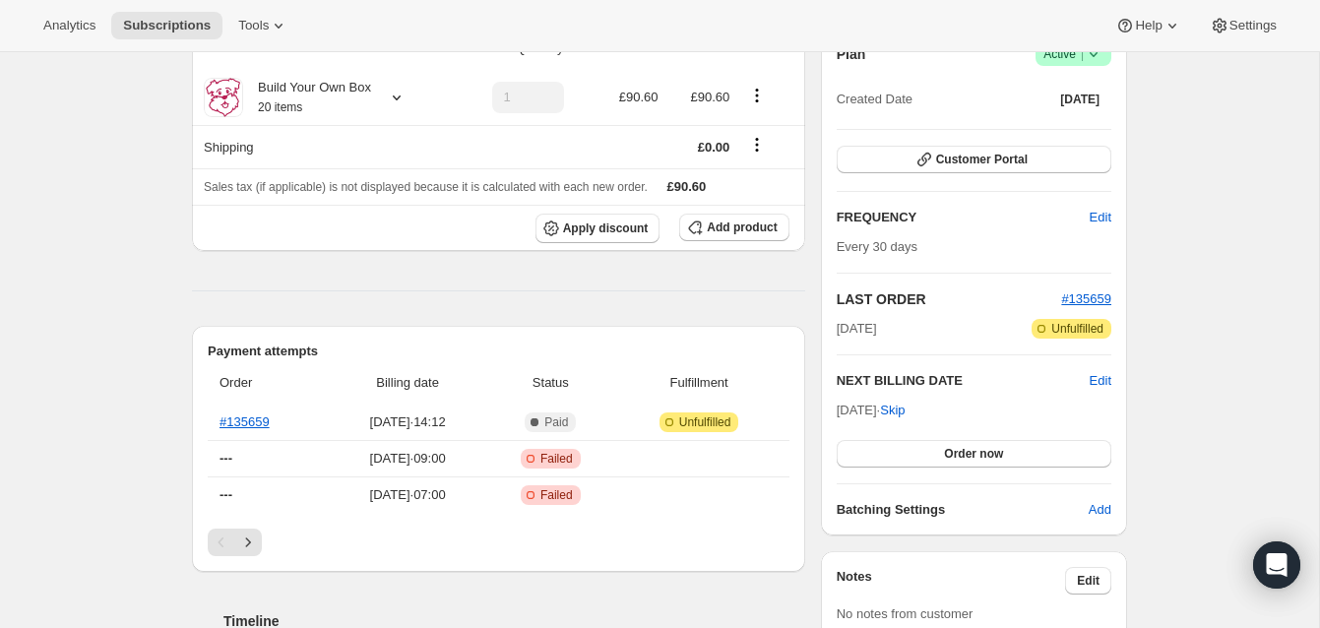
scroll to position [209, 0]
